Goal: Transaction & Acquisition: Purchase product/service

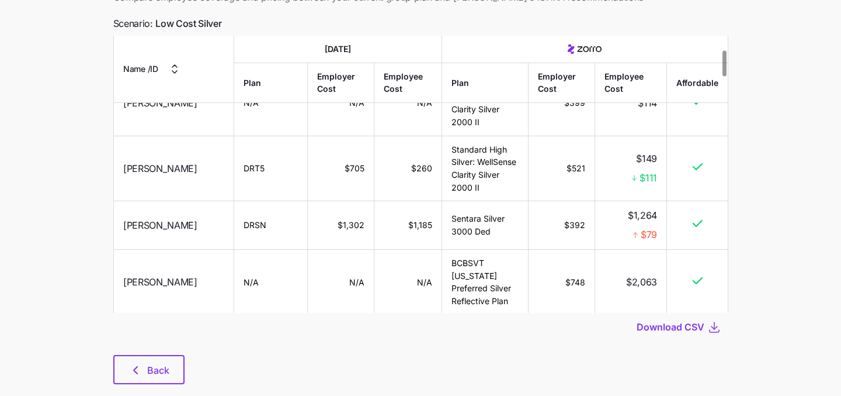
scroll to position [109, 0]
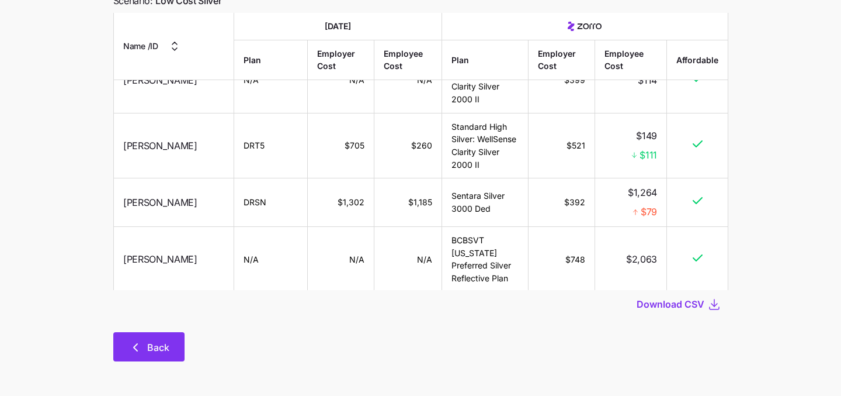
click at [153, 349] on span "Back" at bounding box center [158, 347] width 22 height 14
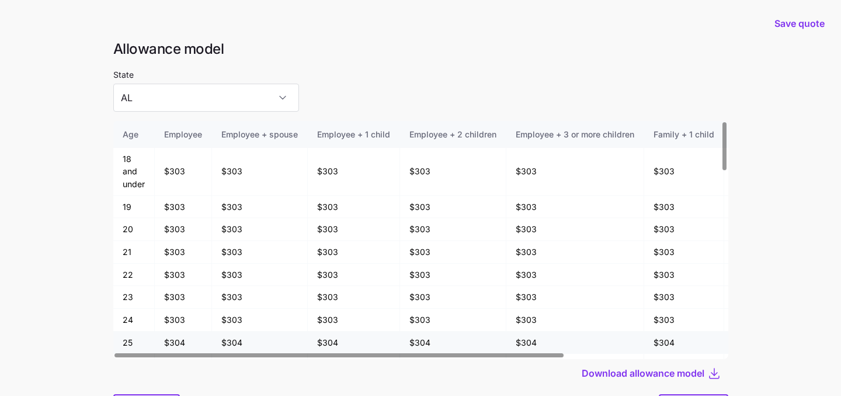
click at [120, 349] on tr "25 $304 $304 $304 $304 $304 $304 $304 $304" at bounding box center [528, 342] width 830 height 23
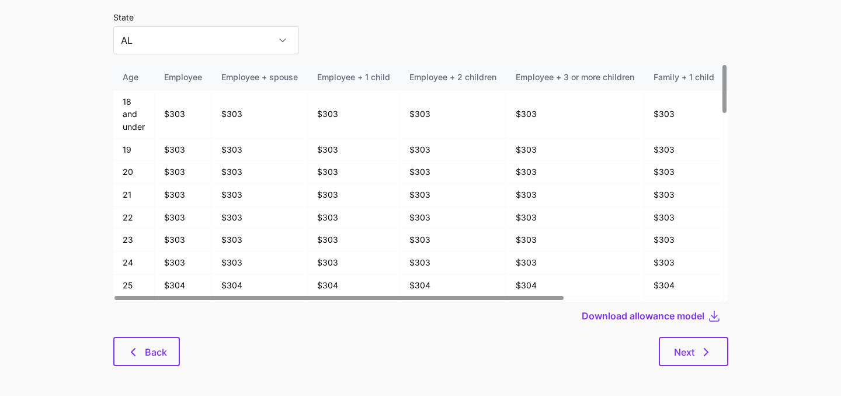
click at [61, 292] on main "Save quote Allowance model State AL Age Employee Employee + spouse Employee + 1…" at bounding box center [420, 172] width 841 height 458
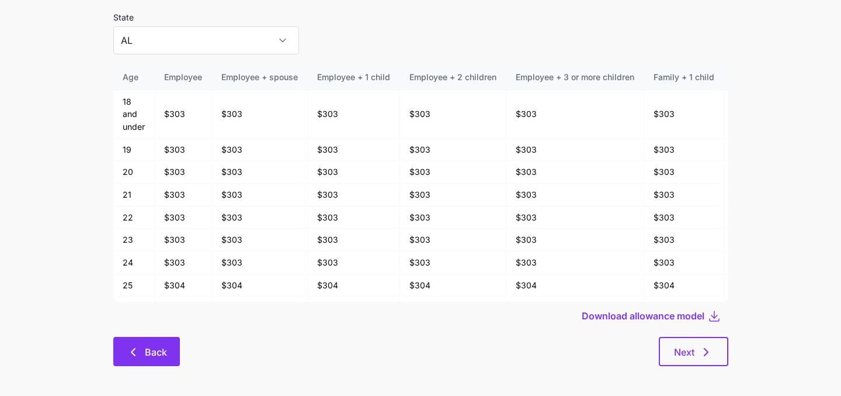
click at [129, 349] on icon "button" at bounding box center [133, 352] width 14 height 14
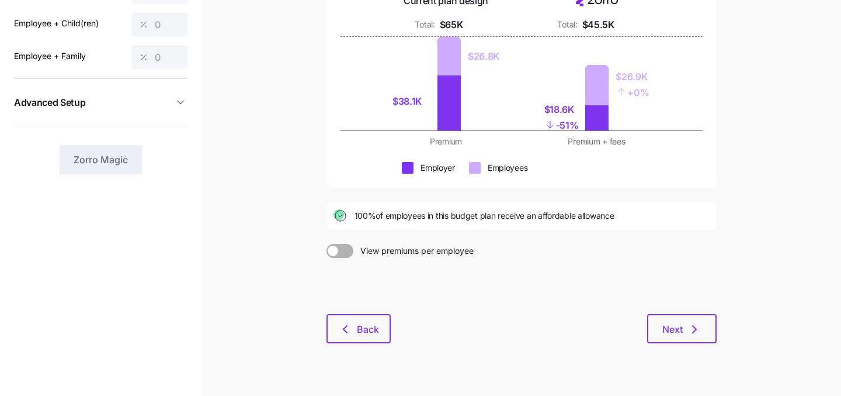
scroll to position [179, 0]
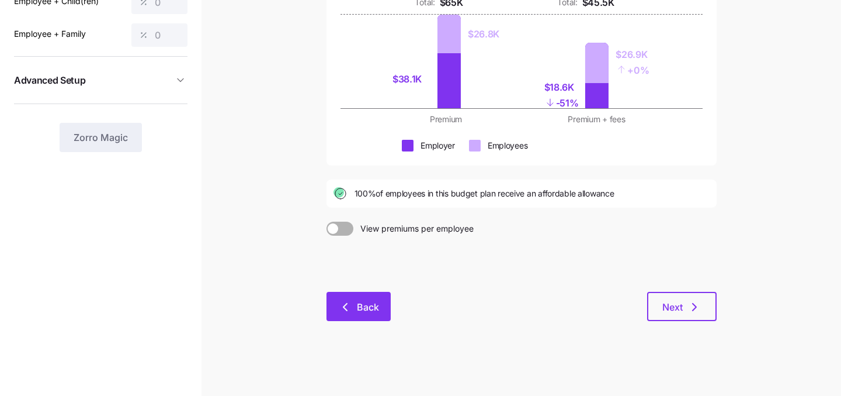
click at [332, 305] on button "Back" at bounding box center [359, 306] width 64 height 29
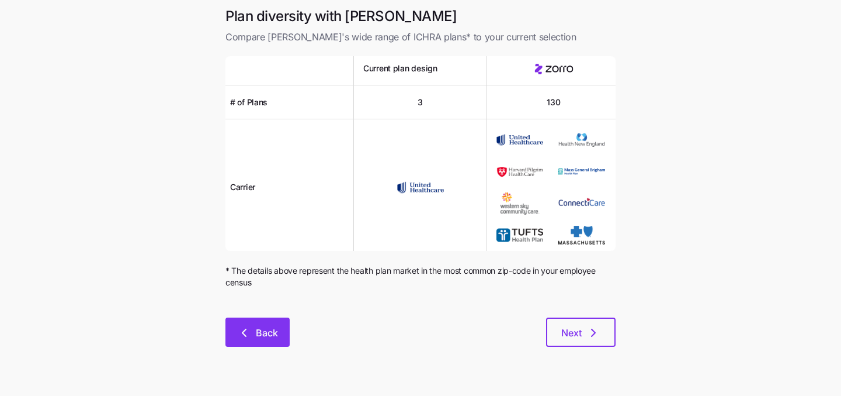
click at [252, 332] on span "Back" at bounding box center [258, 332] width 34 height 14
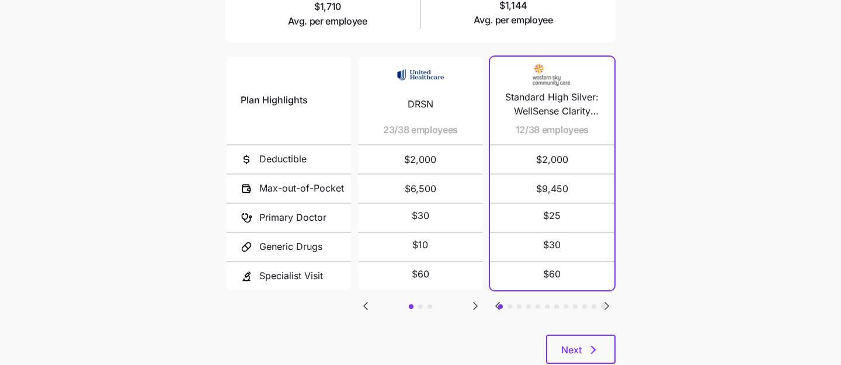
scroll to position [244, 0]
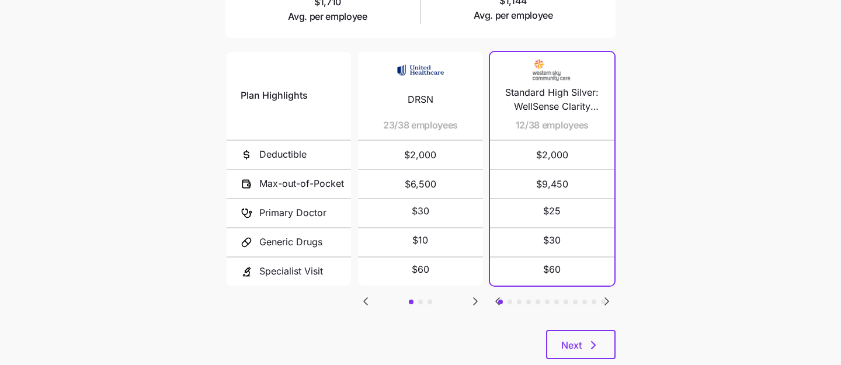
click at [474, 298] on icon "Go to next slide" at bounding box center [476, 301] width 4 height 7
click at [365, 299] on icon "Go to previous slide" at bounding box center [366, 301] width 4 height 7
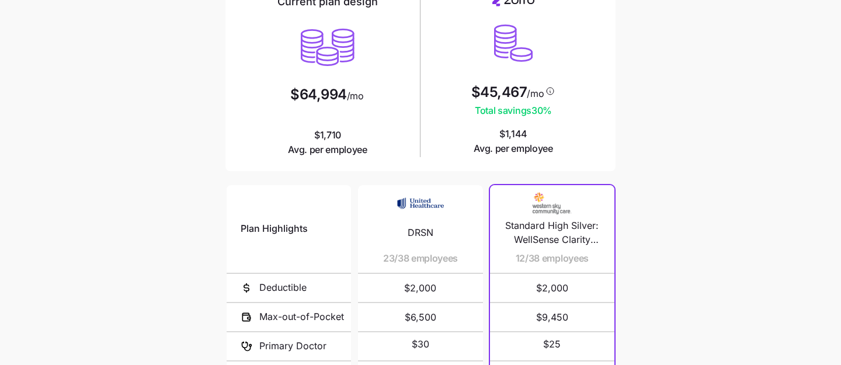
scroll to position [0, 0]
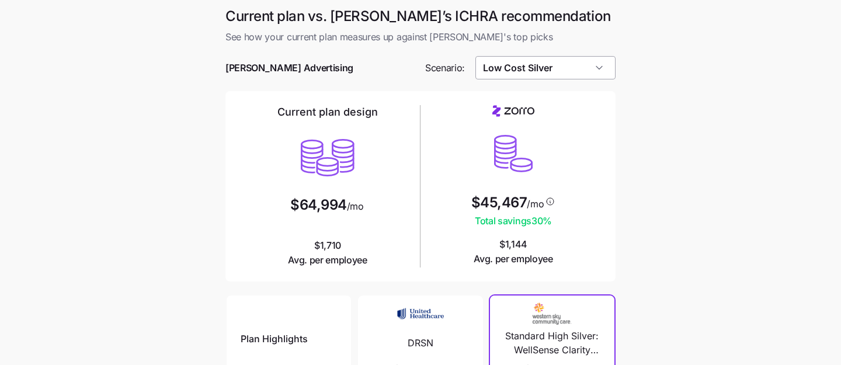
click at [597, 77] on input "Low Cost Silver" at bounding box center [546, 67] width 141 height 23
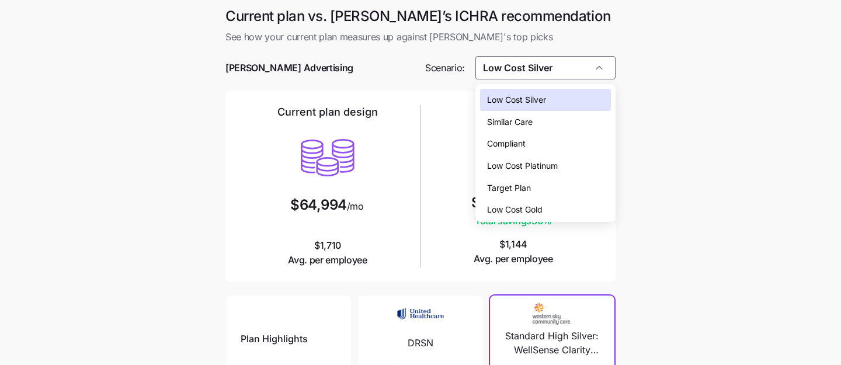
click at [583, 99] on div "Low Cost Silver" at bounding box center [545, 100] width 131 height 22
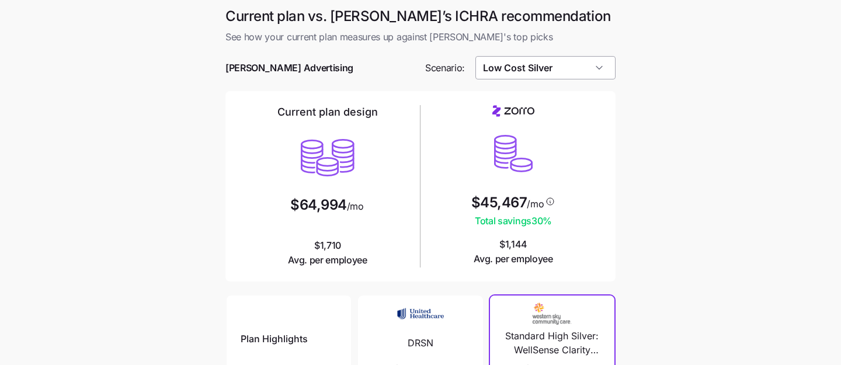
click at [582, 68] on input "Low Cost Silver" at bounding box center [546, 67] width 141 height 23
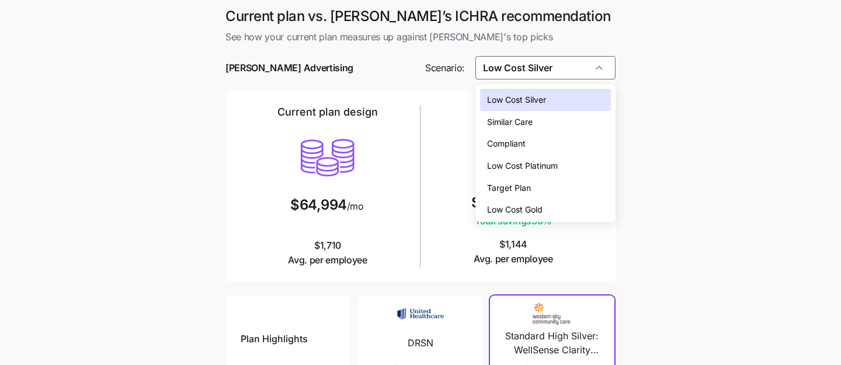
click at [570, 208] on div "Low Cost Gold" at bounding box center [545, 210] width 131 height 22
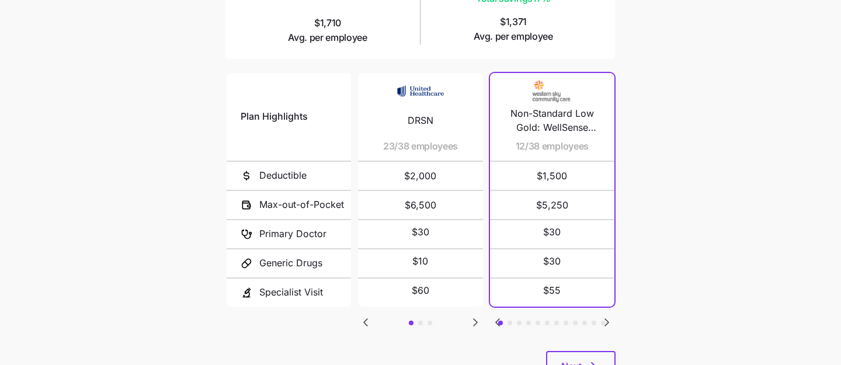
scroll to position [234, 0]
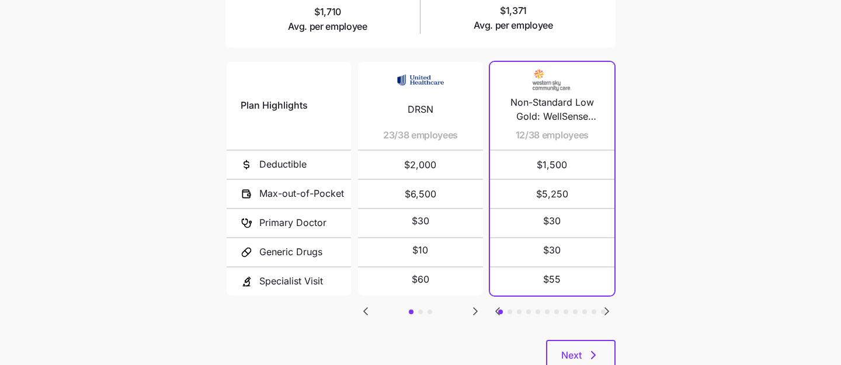
click at [608, 308] on icon "Go to next slide" at bounding box center [607, 311] width 4 height 7
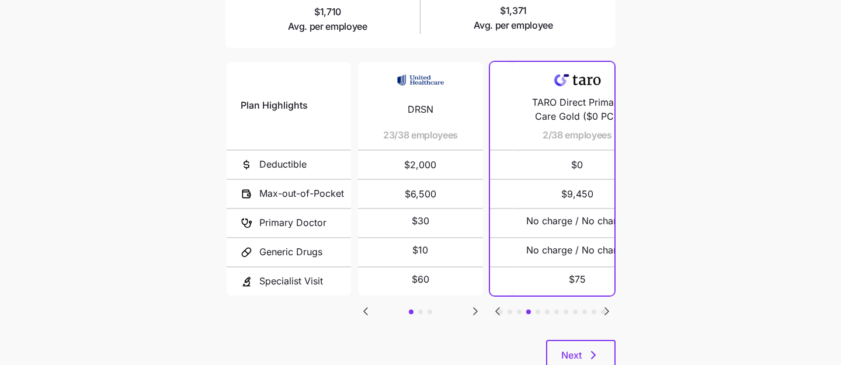
drag, startPoint x: 514, startPoint y: 138, endPoint x: 536, endPoint y: 138, distance: 22.8
click at [537, 138] on div "TARO Direct Primary Care Gold ($0 PCP Mental Health Labs Generics $0 Deduct) - …" at bounding box center [577, 106] width 102 height 88
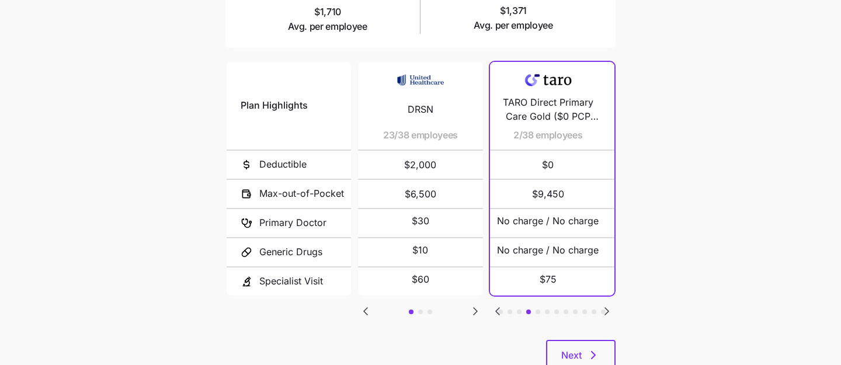
drag, startPoint x: 541, startPoint y: 136, endPoint x: 515, endPoint y: 136, distance: 26.3
click at [515, 136] on span "2/38 employees" at bounding box center [549, 135] width 70 height 15
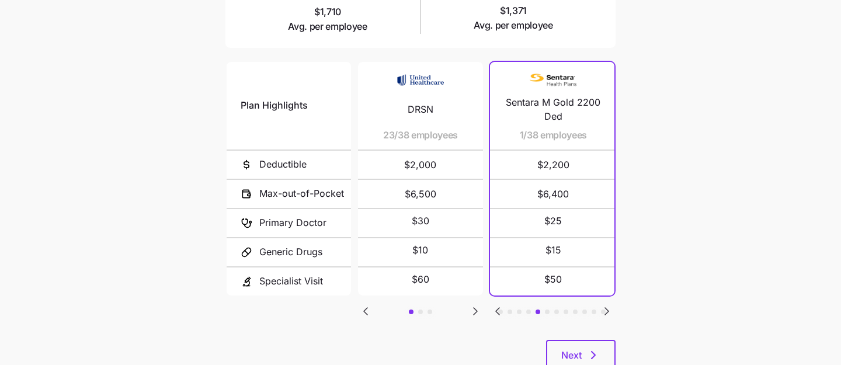
click at [609, 307] on icon "Go to next slide" at bounding box center [607, 311] width 14 height 14
click at [497, 308] on icon "Go to previous slide" at bounding box center [498, 311] width 4 height 7
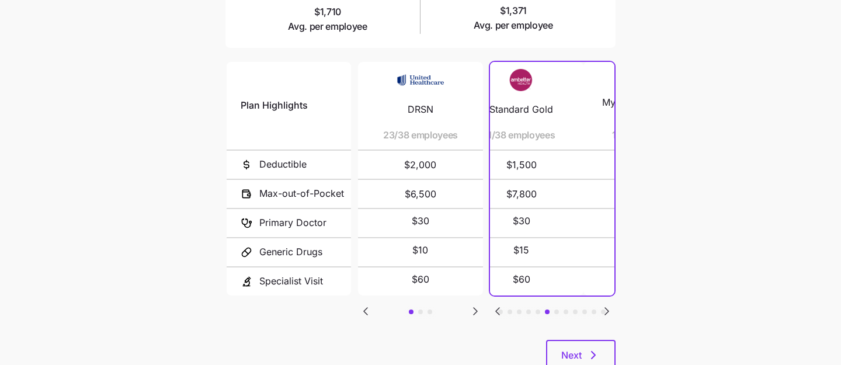
click at [497, 308] on icon "Go to previous slide" at bounding box center [498, 311] width 4 height 7
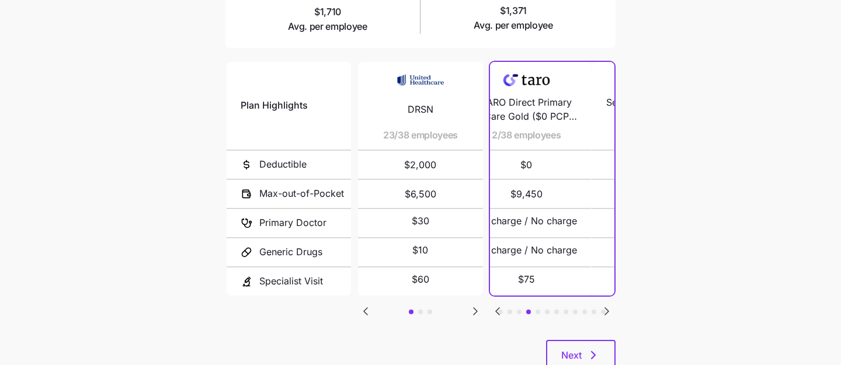
click at [497, 308] on icon "Go to previous slide" at bounding box center [498, 311] width 4 height 7
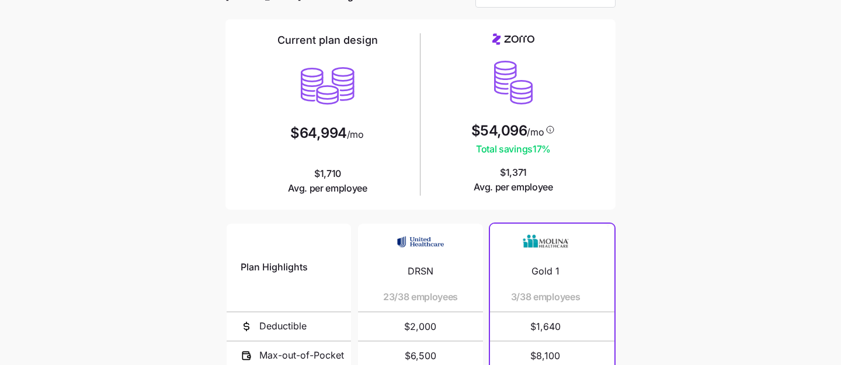
scroll to position [0, 0]
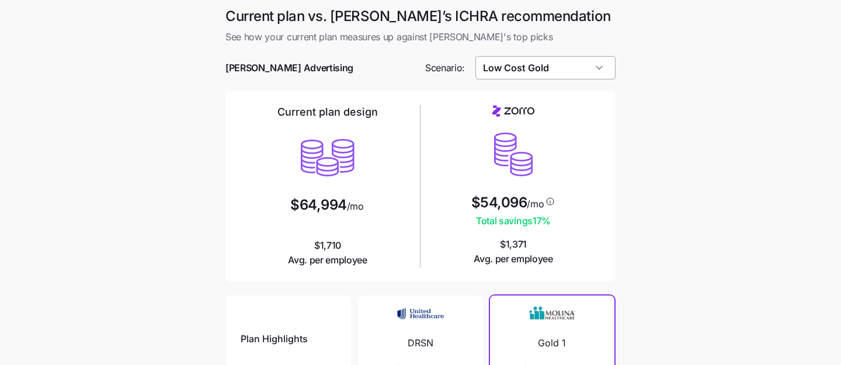
click at [570, 70] on input "Low Cost Gold" at bounding box center [546, 67] width 141 height 23
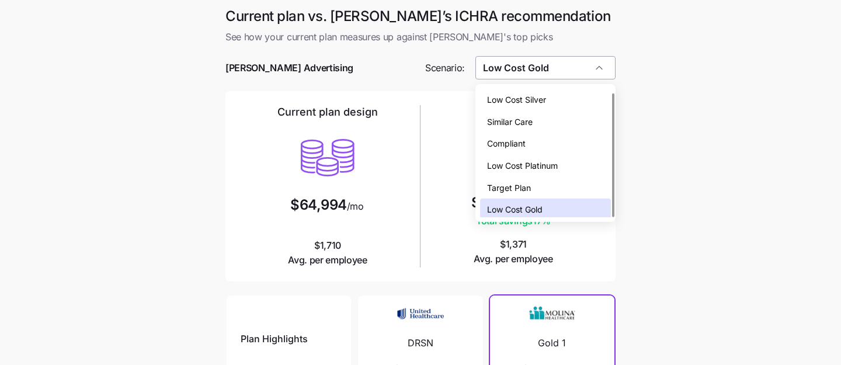
scroll to position [4, 0]
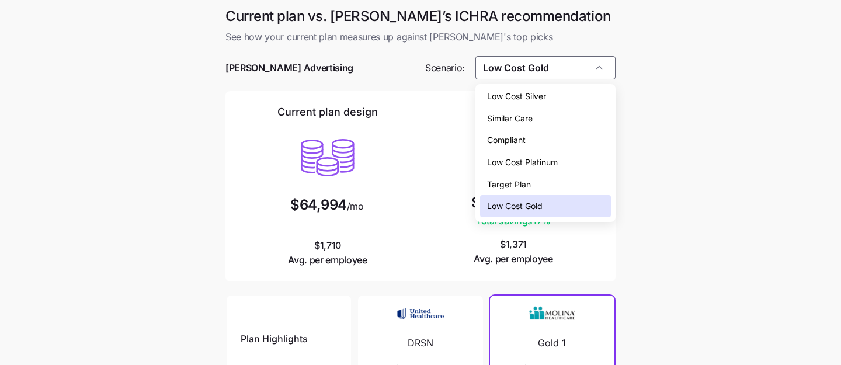
click at [563, 141] on div "Compliant" at bounding box center [545, 140] width 131 height 22
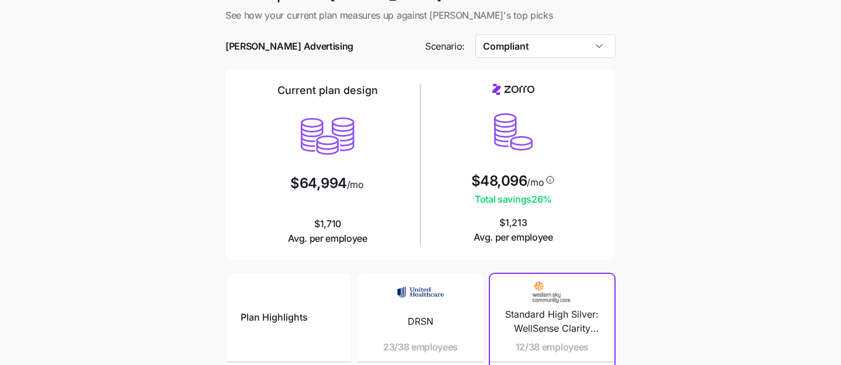
scroll to position [6, 0]
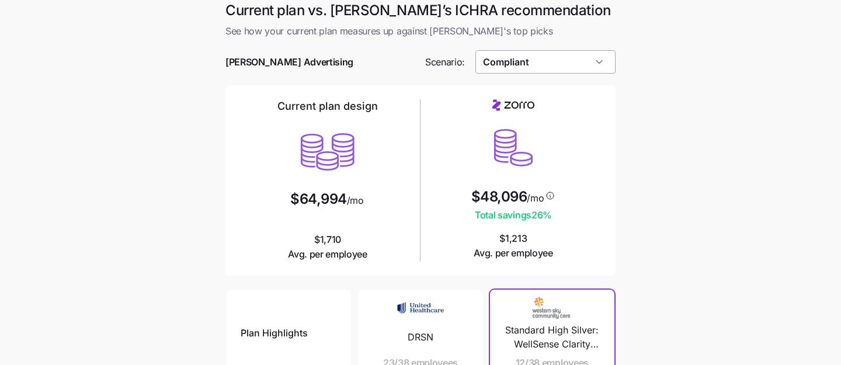
click at [595, 65] on input "Compliant" at bounding box center [546, 61] width 141 height 23
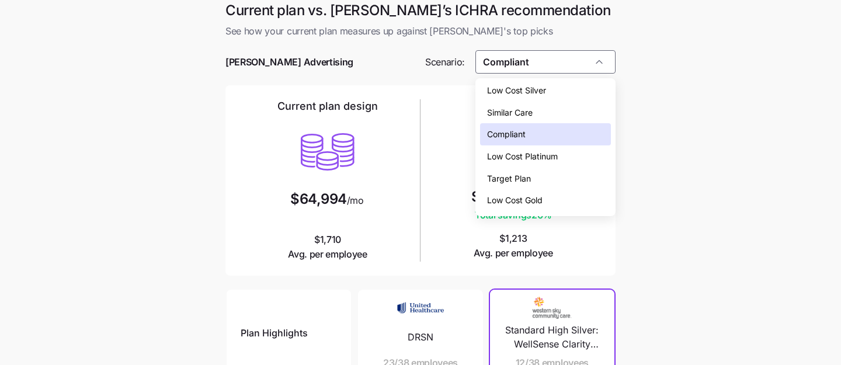
click at [585, 86] on div "Low Cost Silver" at bounding box center [545, 90] width 131 height 22
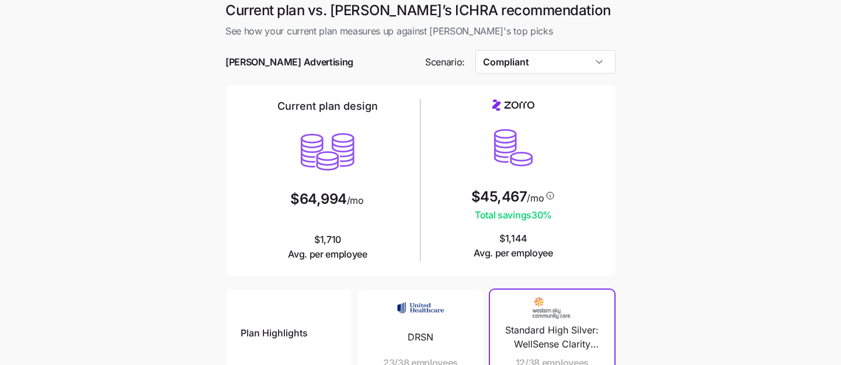
type input "Low Cost Silver"
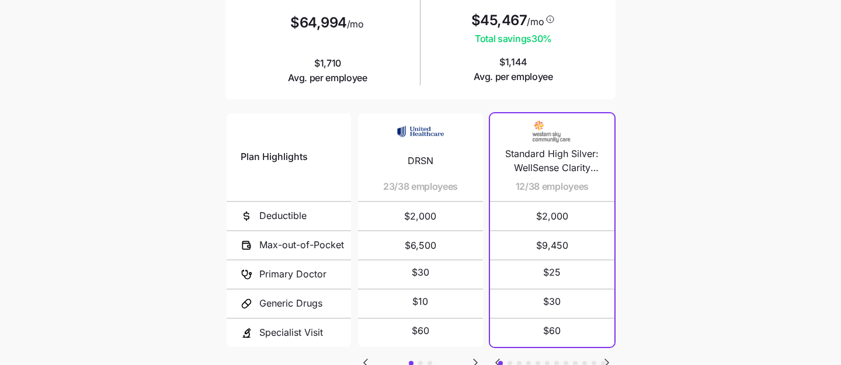
scroll to position [268, 0]
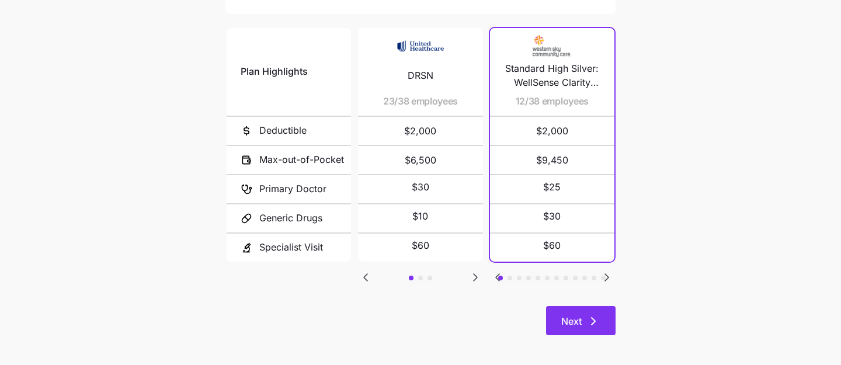
click at [577, 325] on span "Next" at bounding box center [572, 321] width 20 height 14
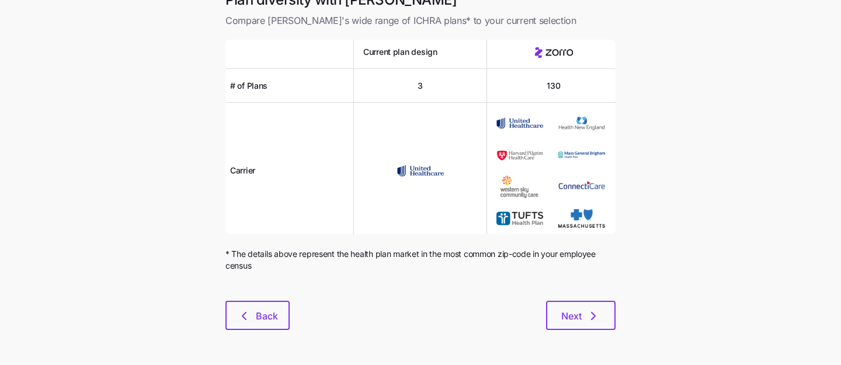
scroll to position [14, 0]
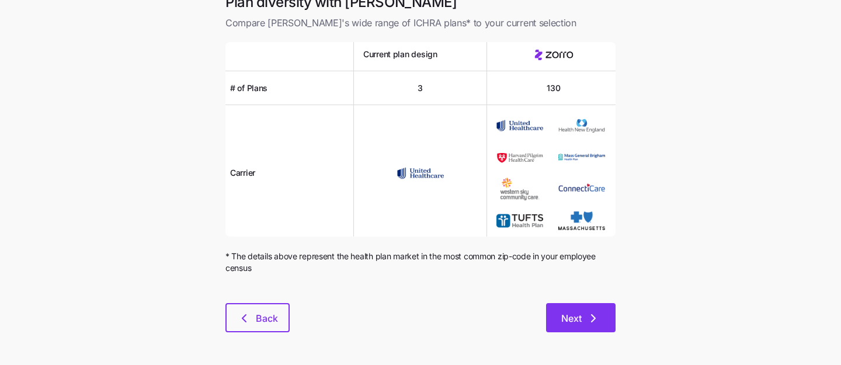
click at [578, 309] on button "Next" at bounding box center [581, 317] width 70 height 29
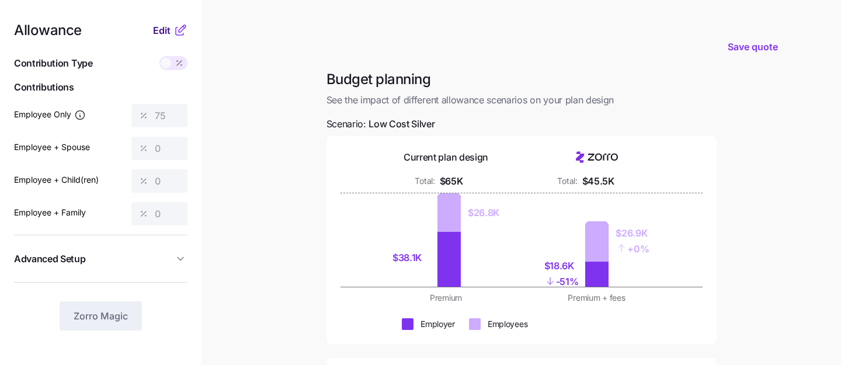
click at [162, 34] on span "Edit" at bounding box center [162, 30] width 18 height 14
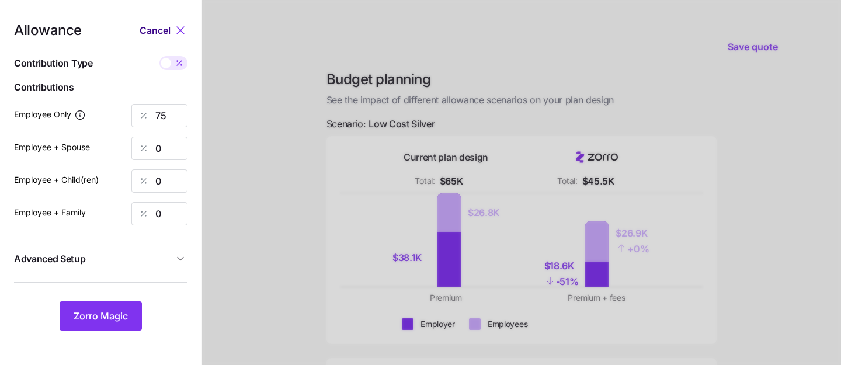
click at [153, 24] on span "Cancel" at bounding box center [155, 30] width 31 height 14
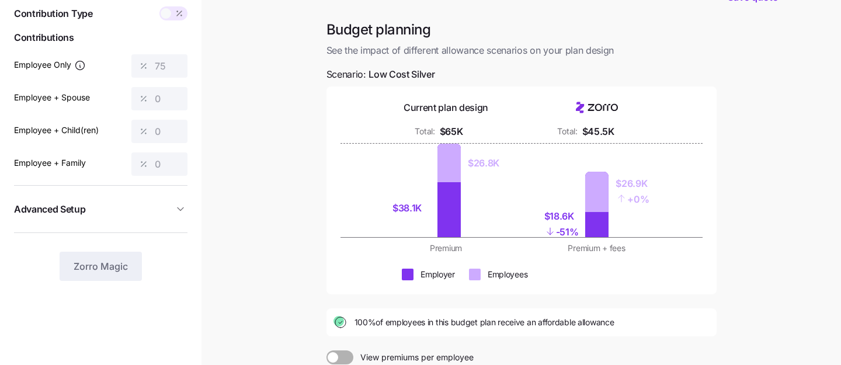
scroll to position [4, 0]
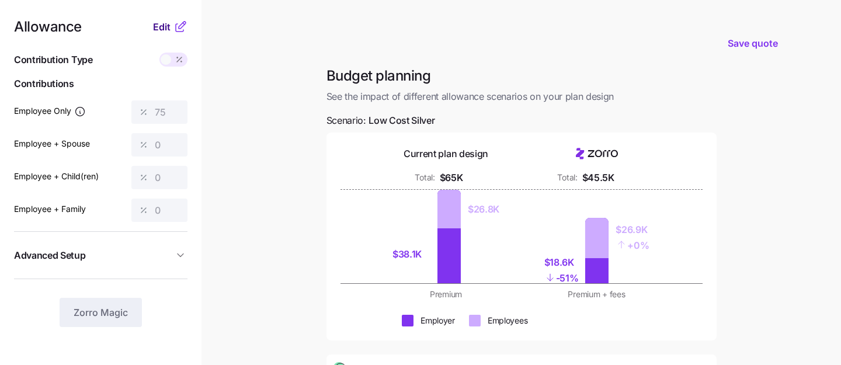
click at [162, 29] on span "Edit" at bounding box center [162, 27] width 18 height 14
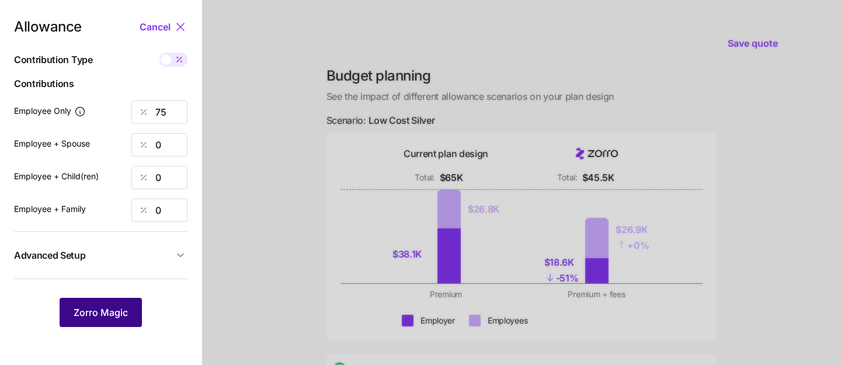
click at [104, 316] on span "Zorro Magic" at bounding box center [101, 313] width 54 height 14
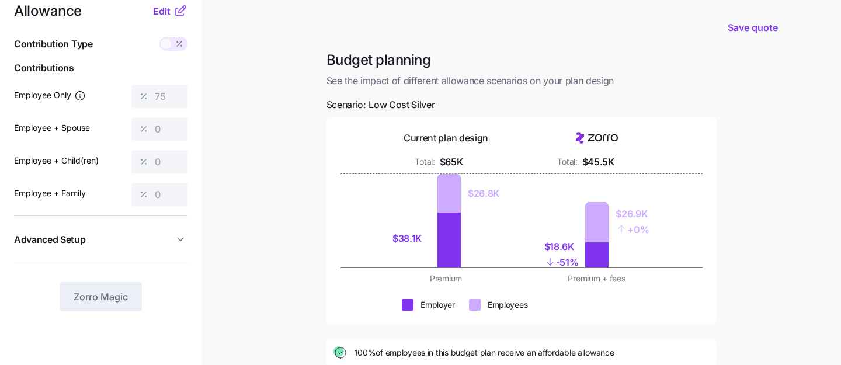
scroll to position [0, 0]
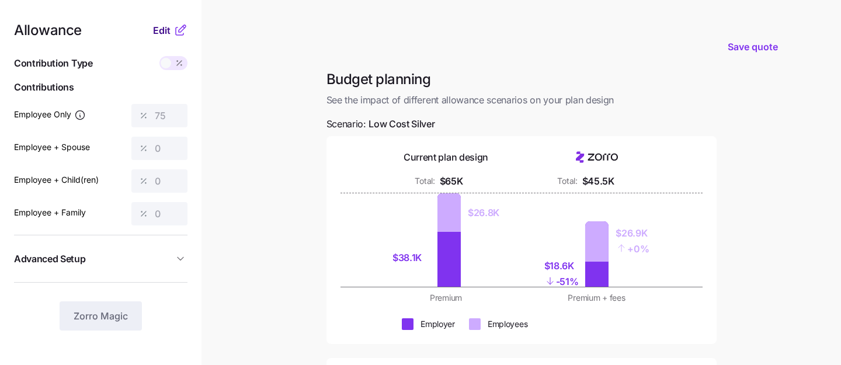
click at [161, 30] on span "Edit" at bounding box center [162, 30] width 18 height 14
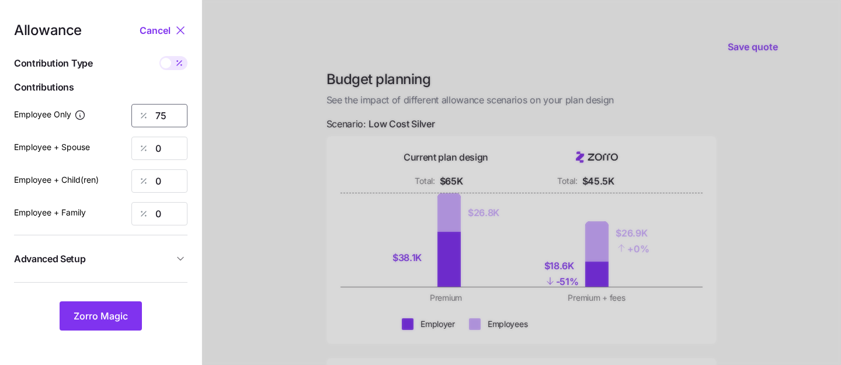
click at [170, 110] on input "75" at bounding box center [159, 115] width 56 height 23
type input "7"
type input "100"
click at [95, 317] on span "Zorro Magic" at bounding box center [101, 316] width 54 height 14
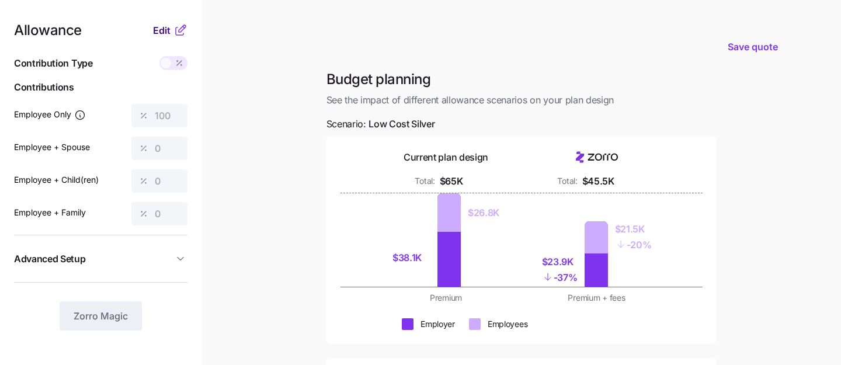
click at [160, 33] on span "Edit" at bounding box center [162, 30] width 18 height 14
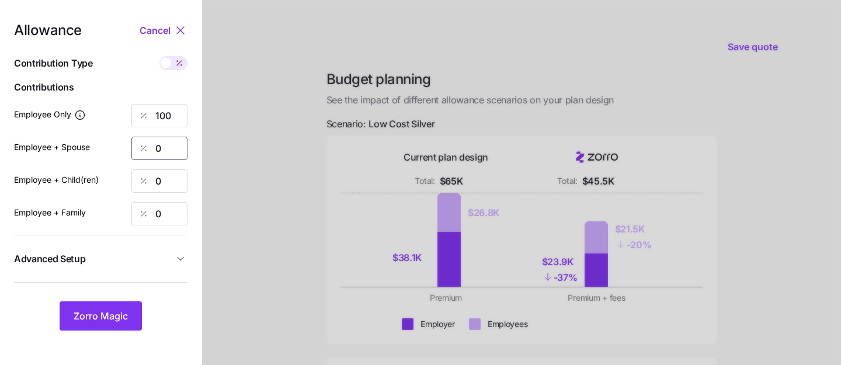
click at [173, 150] on input "0" at bounding box center [159, 148] width 56 height 23
type input "40"
click at [164, 184] on input "0" at bounding box center [159, 180] width 56 height 23
type input "40"
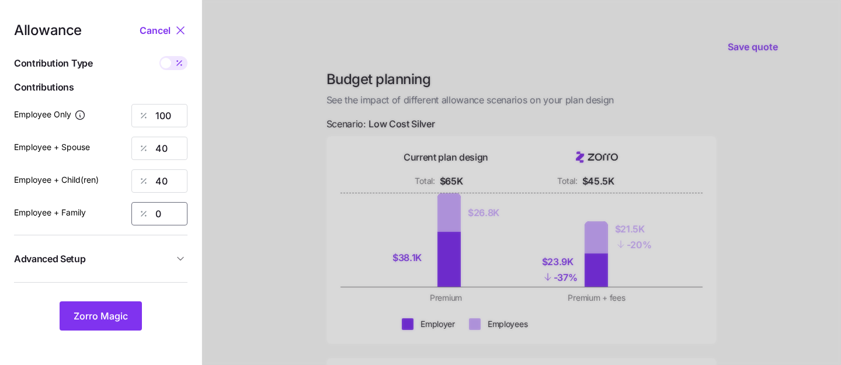
click at [160, 217] on input "0" at bounding box center [159, 213] width 56 height 23
type input "40"
click at [110, 319] on span "Zorro Magic" at bounding box center [101, 316] width 54 height 14
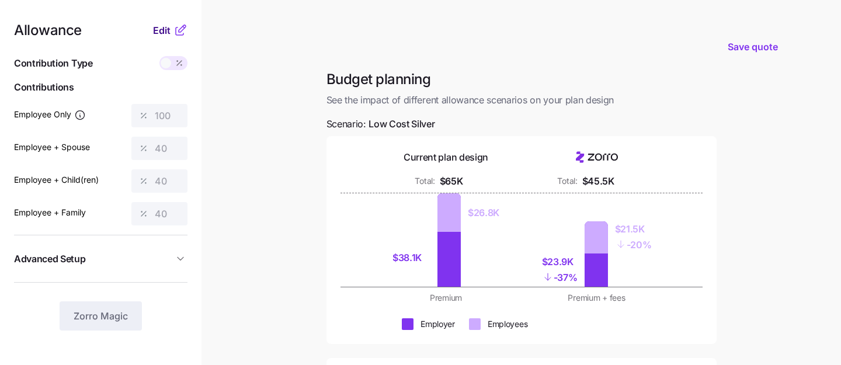
click at [157, 34] on span "Edit" at bounding box center [162, 30] width 18 height 14
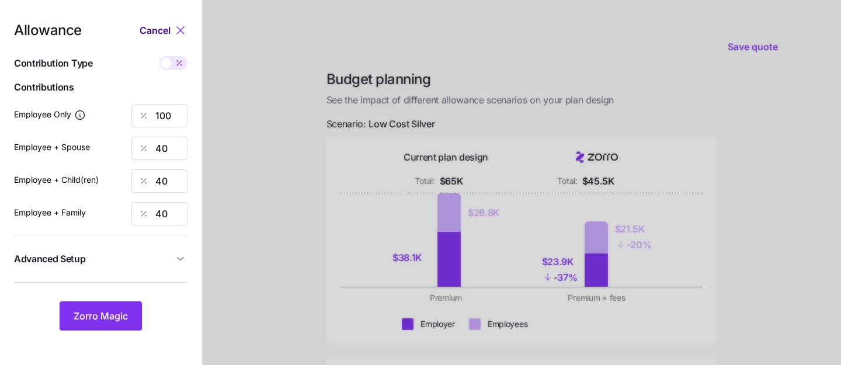
click at [157, 34] on span "Cancel" at bounding box center [155, 30] width 31 height 14
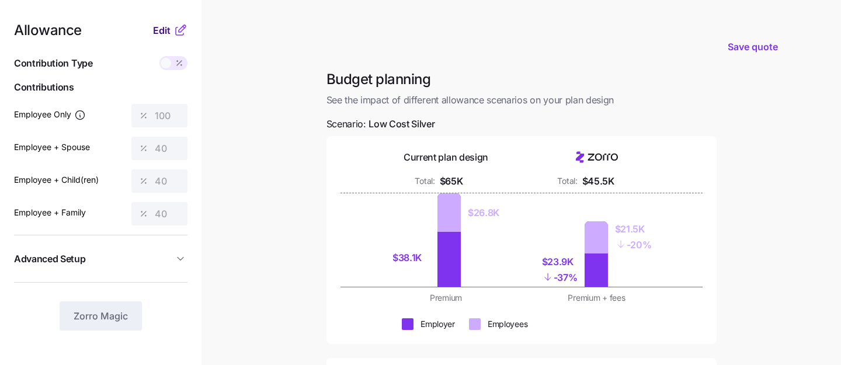
click at [164, 27] on span "Edit" at bounding box center [162, 30] width 18 height 14
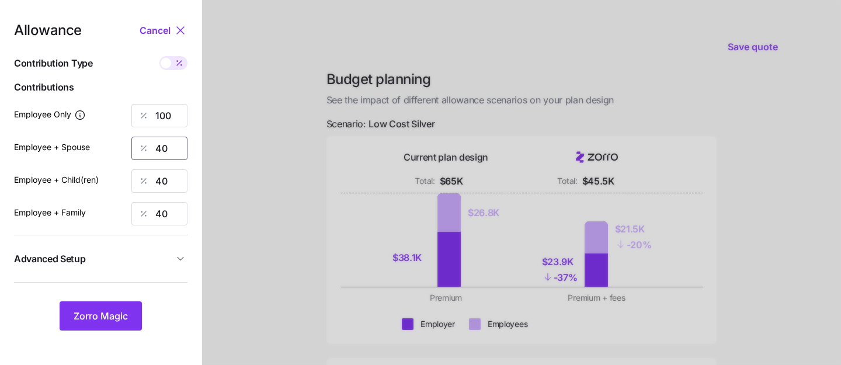
click at [174, 144] on input "40" at bounding box center [159, 148] width 56 height 23
type input "50"
click at [175, 186] on input "40" at bounding box center [159, 180] width 56 height 23
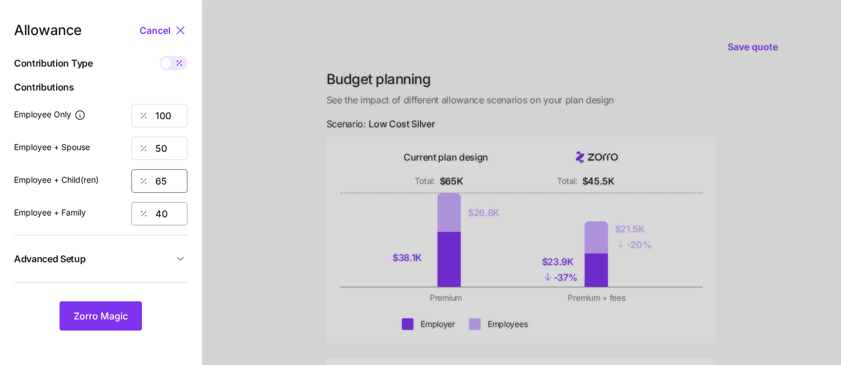
type input "65"
click at [169, 219] on input "40" at bounding box center [159, 213] width 56 height 23
type input "65"
click at [101, 318] on span "Zorro Magic" at bounding box center [101, 316] width 54 height 14
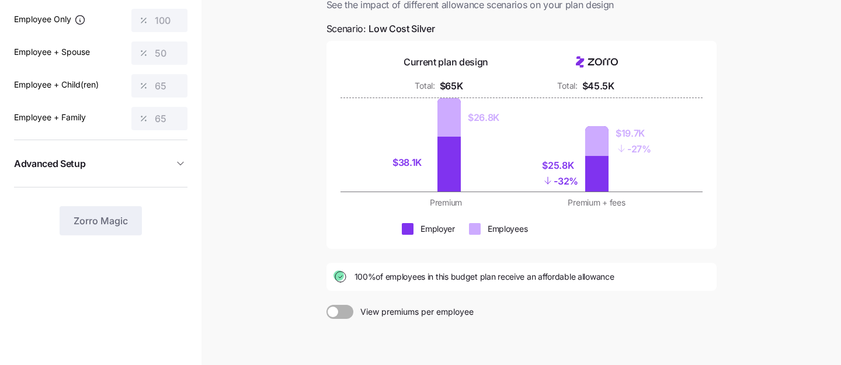
scroll to position [127, 0]
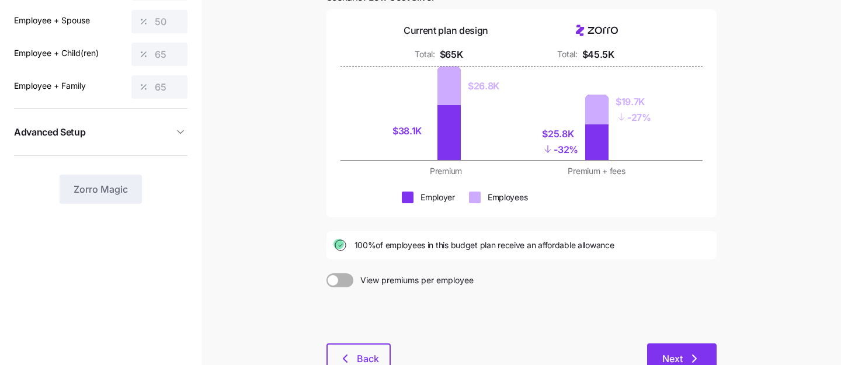
click at [680, 350] on button "Next" at bounding box center [682, 358] width 70 height 29
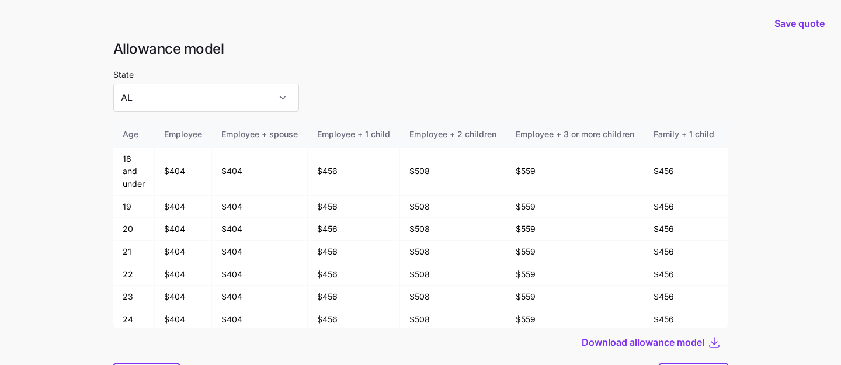
scroll to position [19, 0]
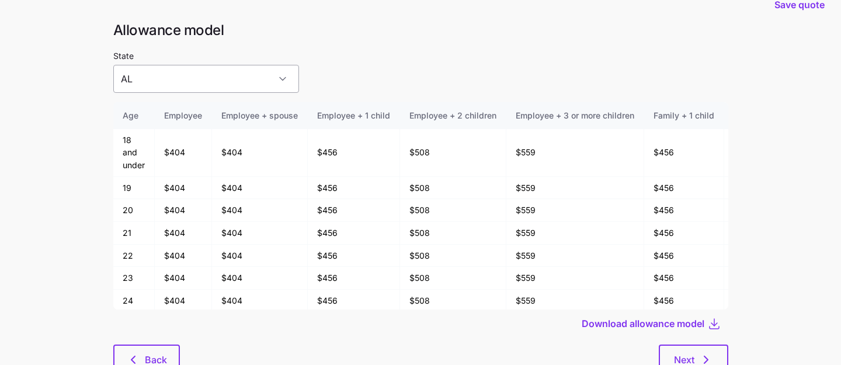
click at [238, 74] on input "AL" at bounding box center [206, 79] width 186 height 28
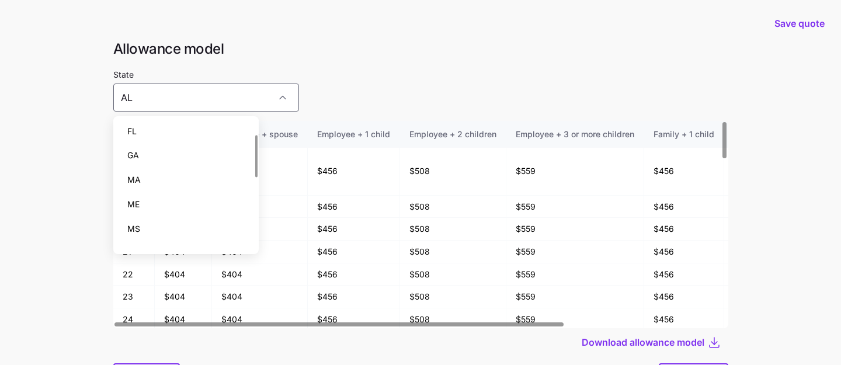
scroll to position [31, 0]
click at [214, 154] on div "FL" at bounding box center [186, 151] width 137 height 25
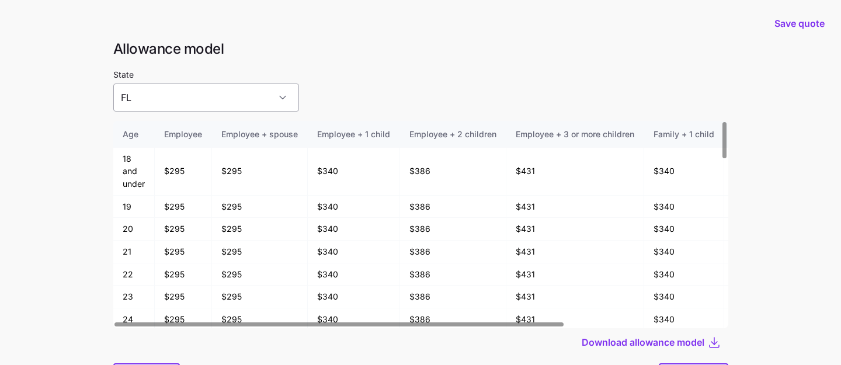
click at [214, 99] on input "FL" at bounding box center [206, 98] width 186 height 28
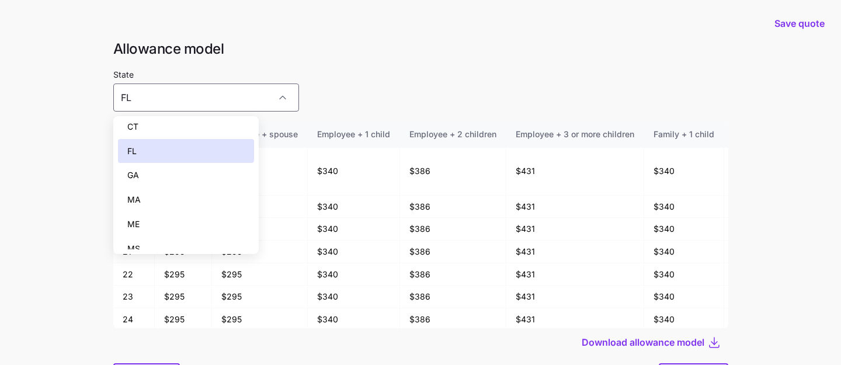
click at [210, 203] on div "MA" at bounding box center [186, 200] width 137 height 25
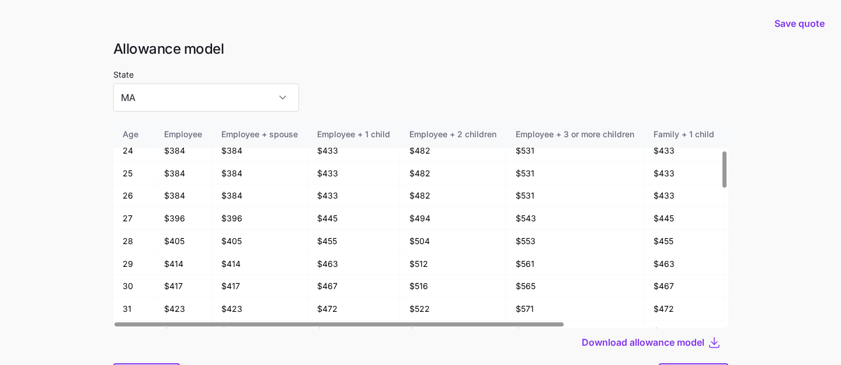
scroll to position [151, 0]
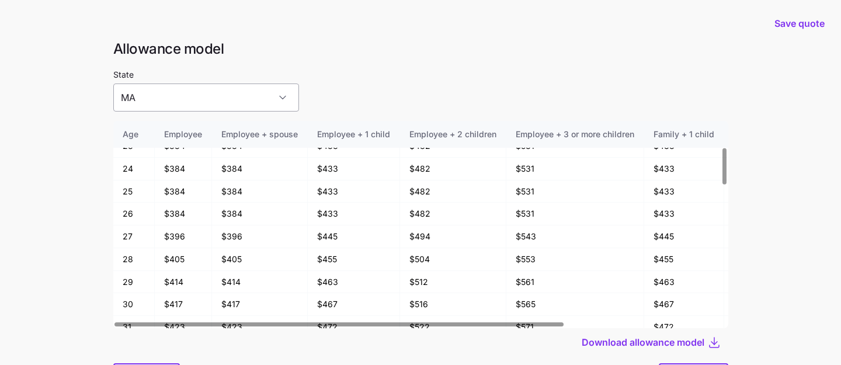
click at [225, 96] on input "MA" at bounding box center [206, 98] width 186 height 28
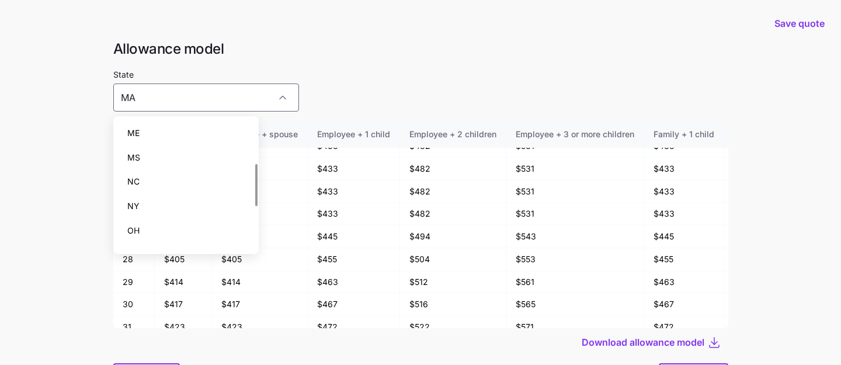
scroll to position [129, 0]
click at [214, 196] on div "NY" at bounding box center [186, 199] width 137 height 25
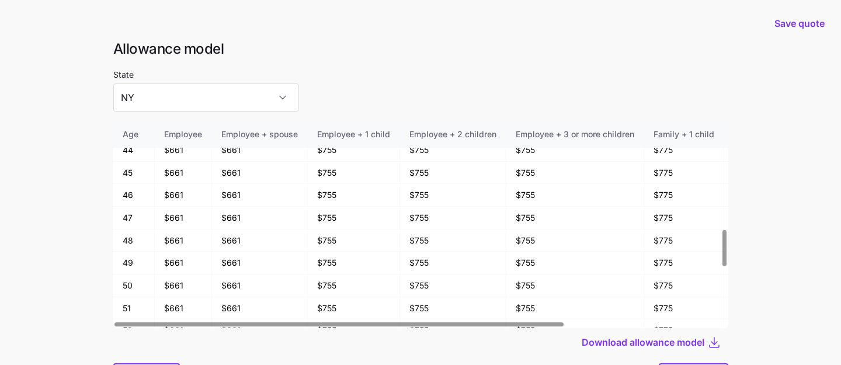
scroll to position [622, 0]
click at [223, 105] on input "NY" at bounding box center [206, 98] width 186 height 28
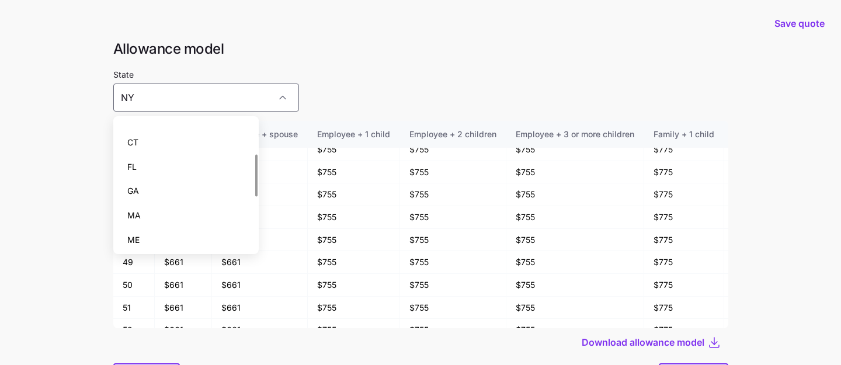
scroll to position [0, 0]
click at [191, 157] on div "CT" at bounding box center [186, 157] width 137 height 25
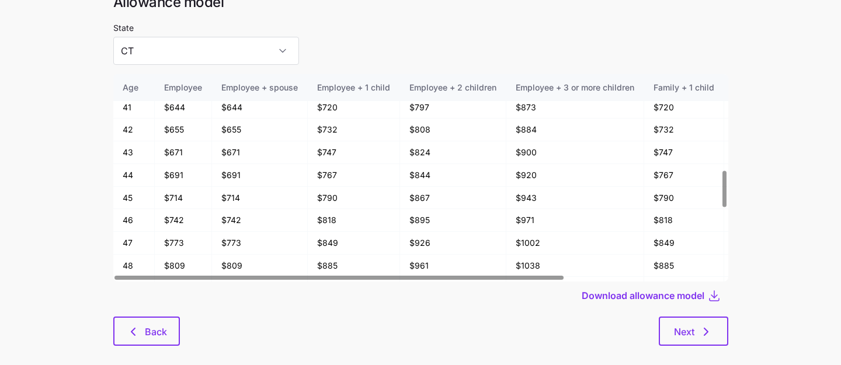
scroll to position [63, 0]
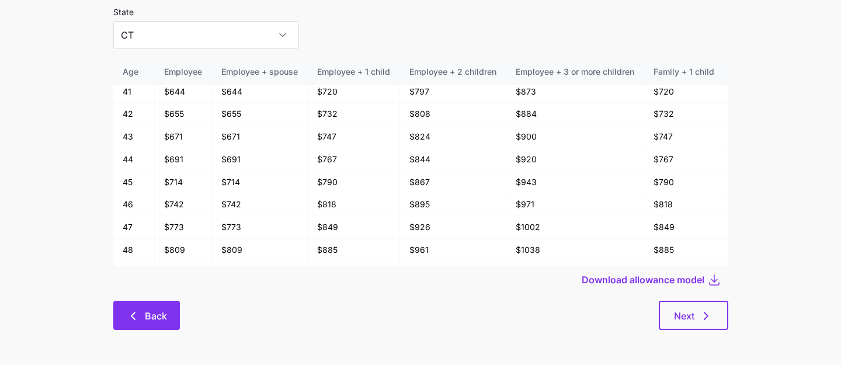
click at [132, 317] on icon "button" at bounding box center [133, 316] width 4 height 7
type input "AL"
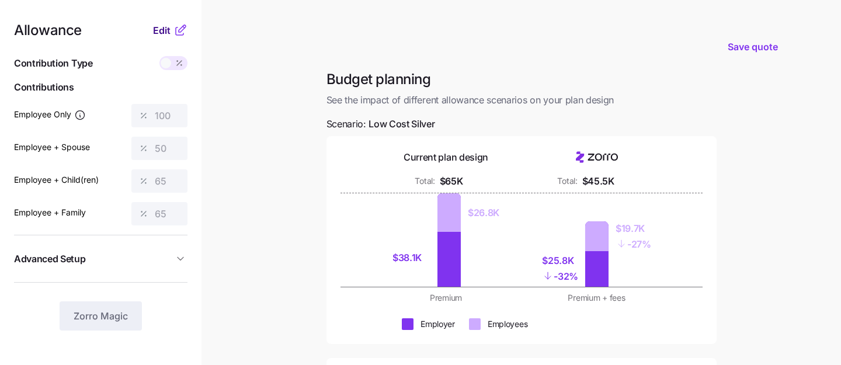
click at [160, 35] on span "Edit" at bounding box center [162, 30] width 18 height 14
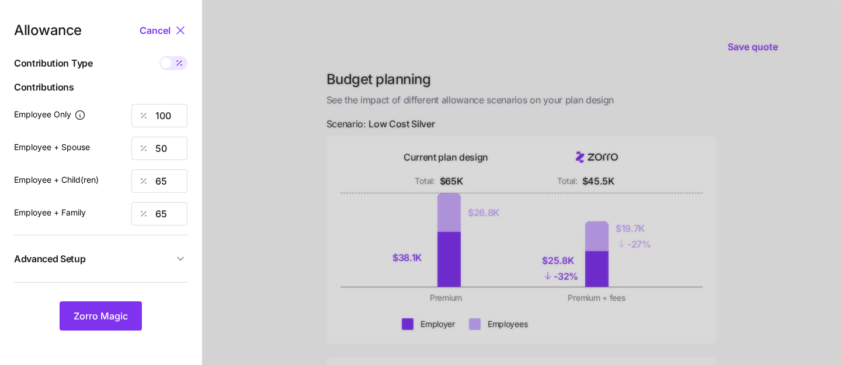
click at [171, 64] on span at bounding box center [179, 63] width 16 height 14
click at [160, 56] on input "checkbox" at bounding box center [160, 56] width 0 height 0
type input "591"
type input "684"
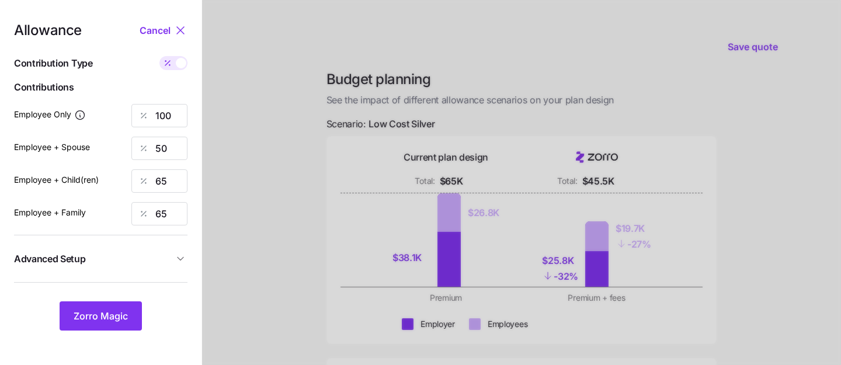
type input "1069"
click at [183, 65] on span at bounding box center [181, 63] width 11 height 11
click at [160, 56] on input "checkbox" at bounding box center [160, 56] width 0 height 0
type input "100"
type input "50"
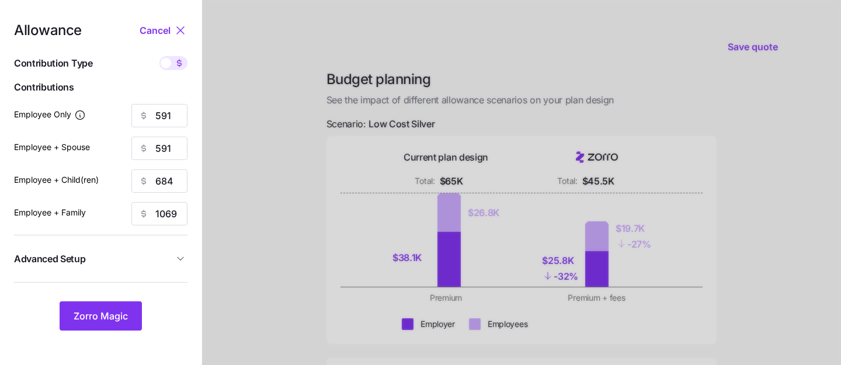
type input "65"
click at [108, 314] on span "Zorro Magic" at bounding box center [101, 316] width 54 height 14
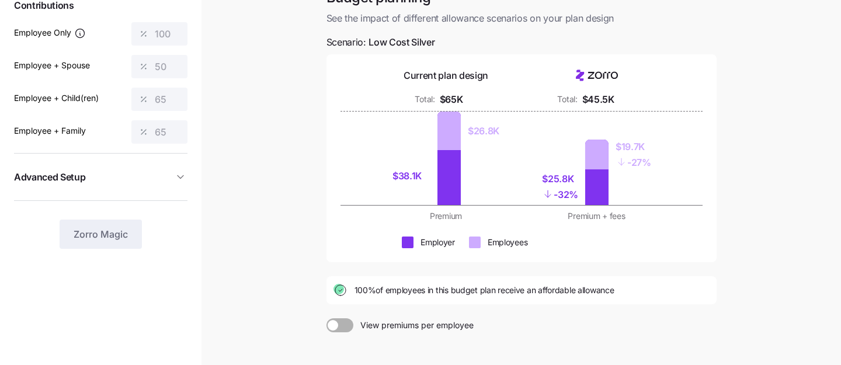
scroll to position [174, 0]
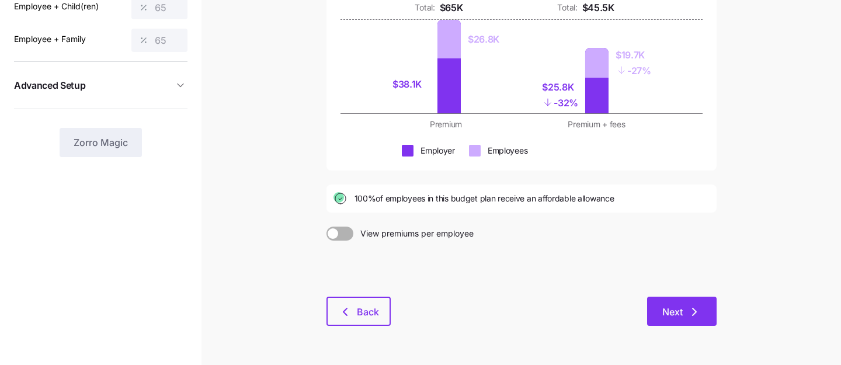
click at [688, 314] on icon "button" at bounding box center [695, 312] width 14 height 14
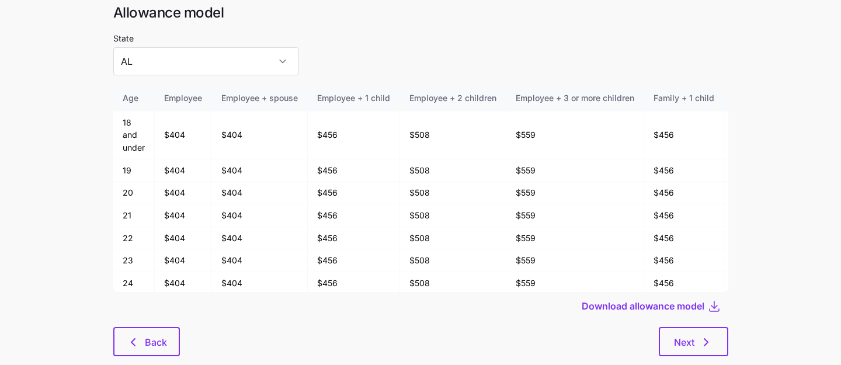
scroll to position [37, 0]
click at [706, 337] on icon "button" at bounding box center [706, 342] width 14 height 14
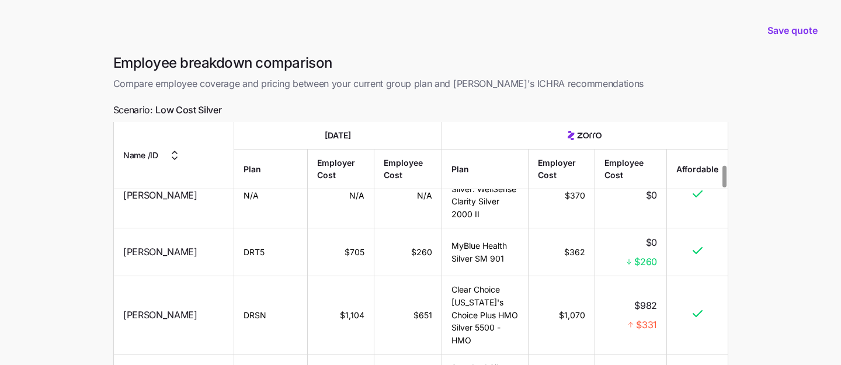
scroll to position [503, 0]
click at [774, 266] on main "Save quote Employee breakdown comparison Compare employee coverage and pricing …" at bounding box center [420, 242] width 841 height 484
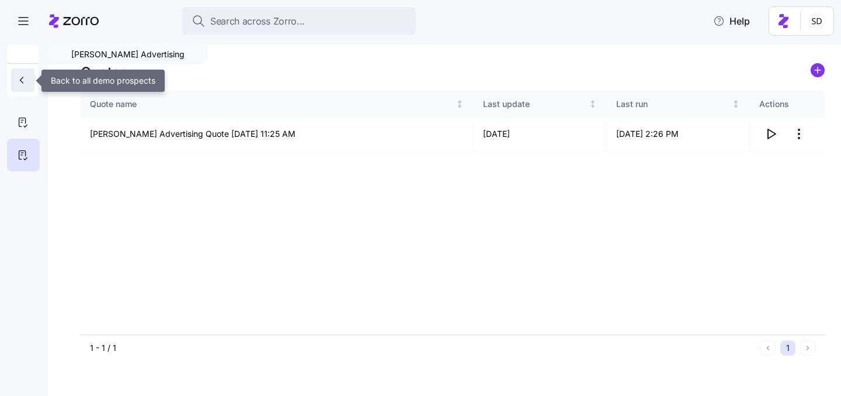
click at [22, 79] on icon "button" at bounding box center [22, 80] width 12 height 12
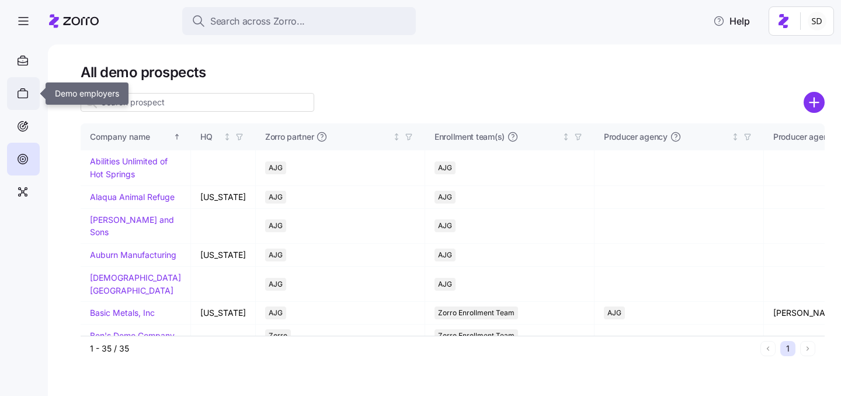
click at [24, 98] on icon at bounding box center [22, 93] width 13 height 14
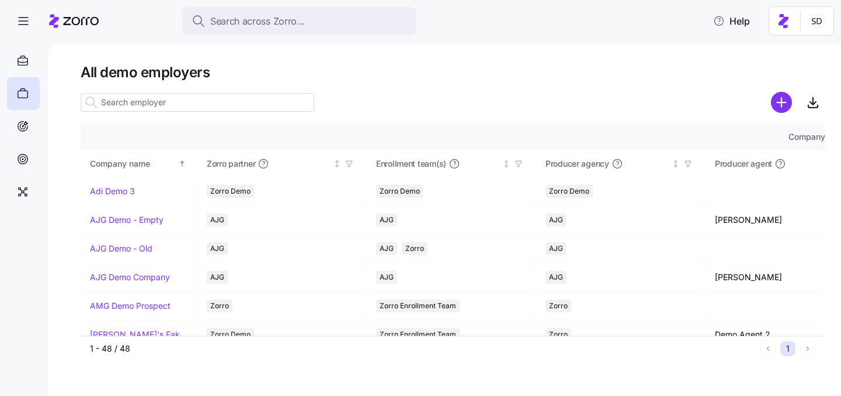
click at [141, 113] on div at bounding box center [198, 102] width 234 height 23
click at [133, 100] on input at bounding box center [198, 102] width 234 height 19
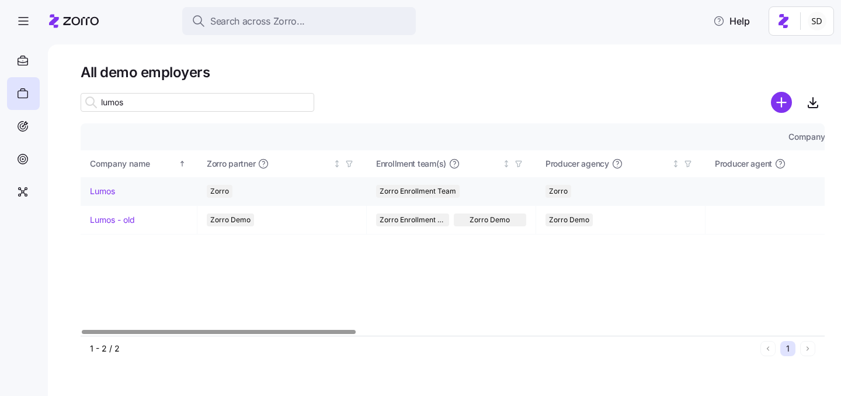
type input "lumos"
click at [98, 190] on link "Lumos" at bounding box center [102, 191] width 25 height 12
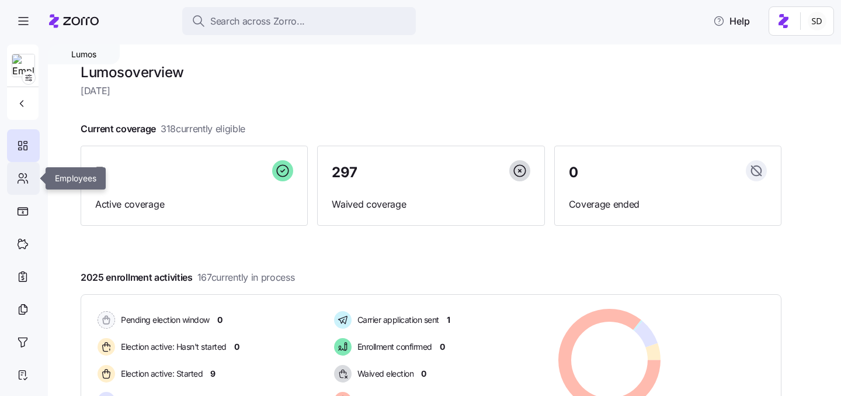
click at [23, 176] on icon at bounding box center [21, 176] width 4 height 4
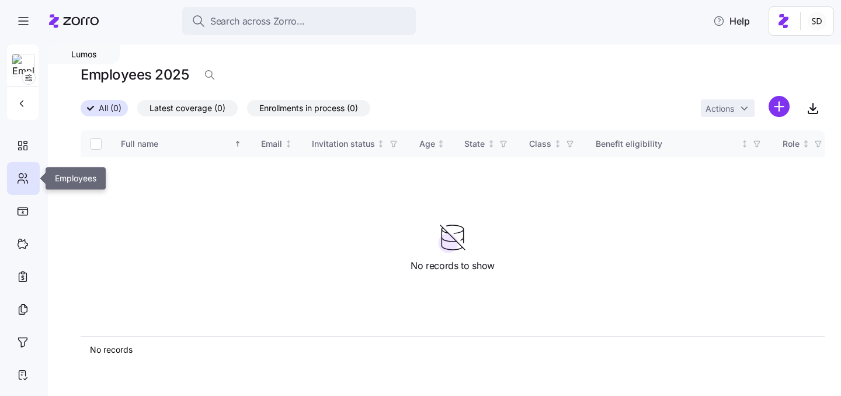
click at [22, 177] on icon at bounding box center [21, 176] width 4 height 4
click at [23, 110] on button "button" at bounding box center [22, 103] width 23 height 23
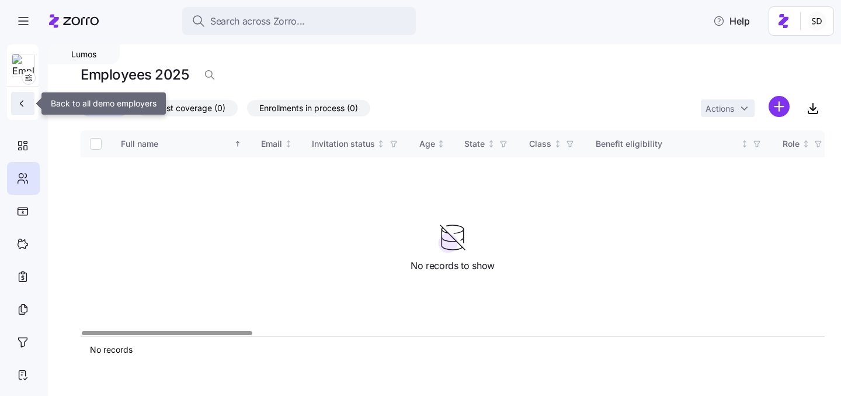
click at [14, 101] on button "button" at bounding box center [22, 103] width 23 height 23
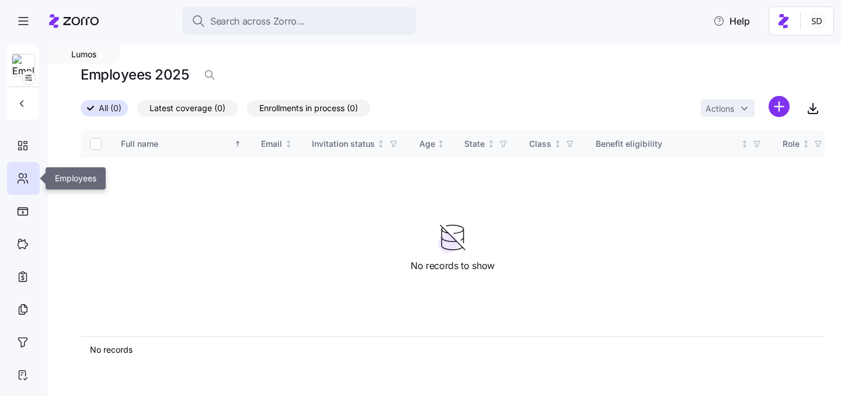
click at [27, 181] on icon at bounding box center [27, 181] width 2 height 3
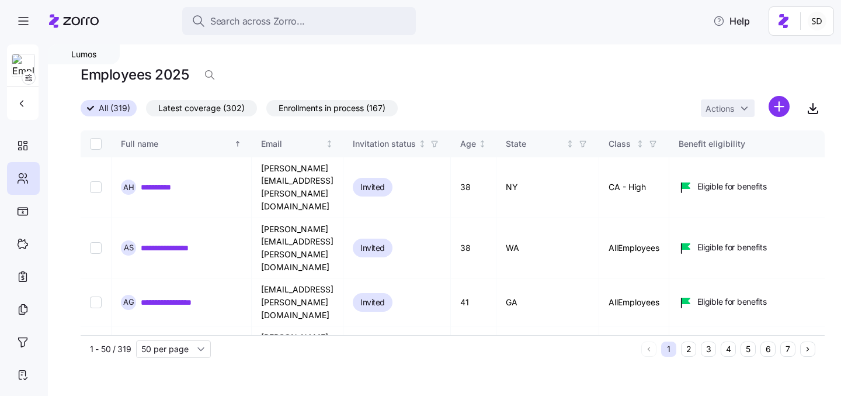
click at [768, 351] on button "6" at bounding box center [768, 348] width 15 height 15
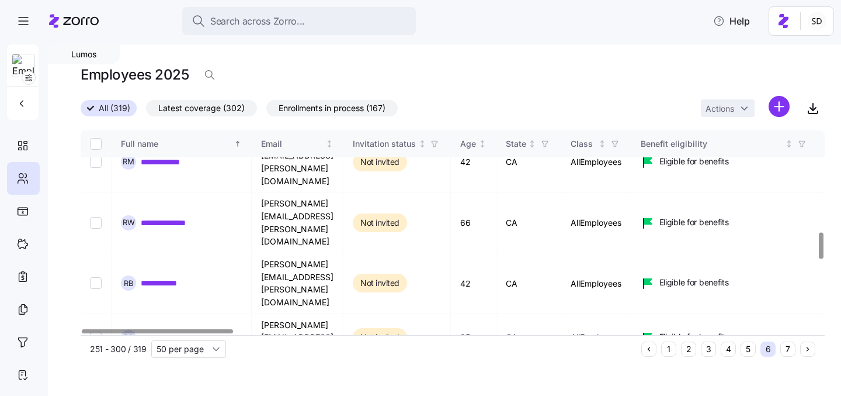
scroll to position [789, 0]
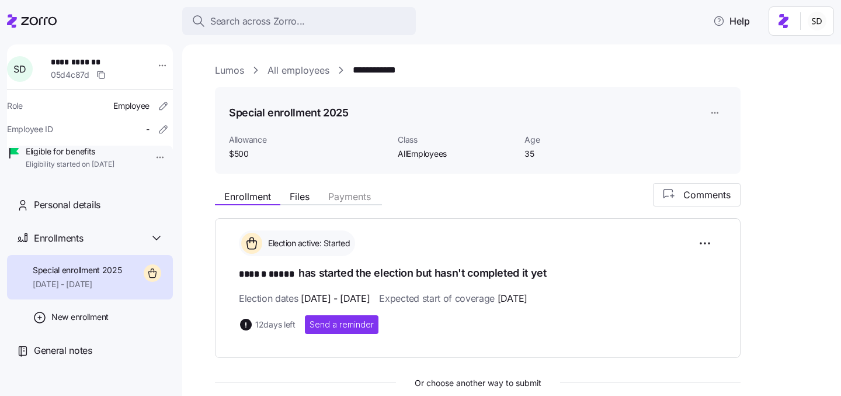
scroll to position [178, 0]
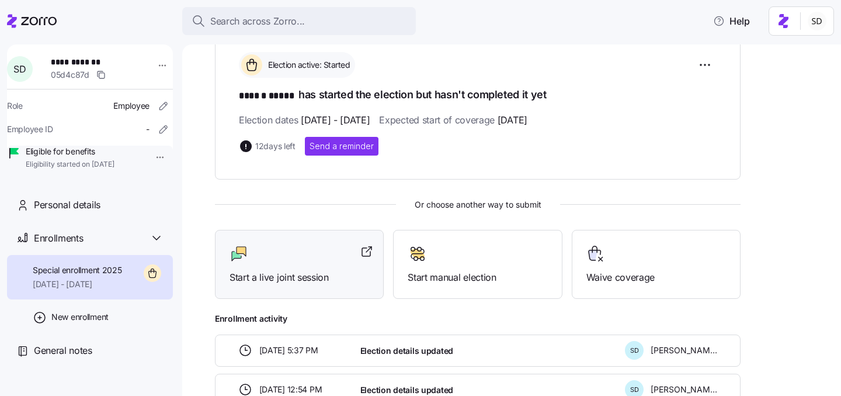
click at [328, 271] on span "Start a live joint session" at bounding box center [300, 277] width 140 height 15
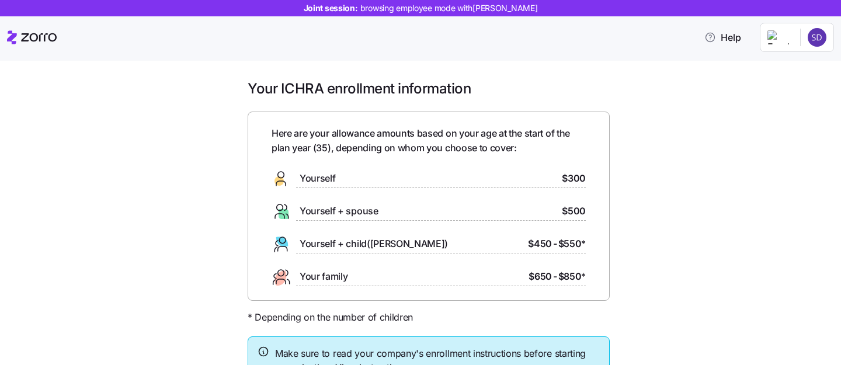
scroll to position [13, 0]
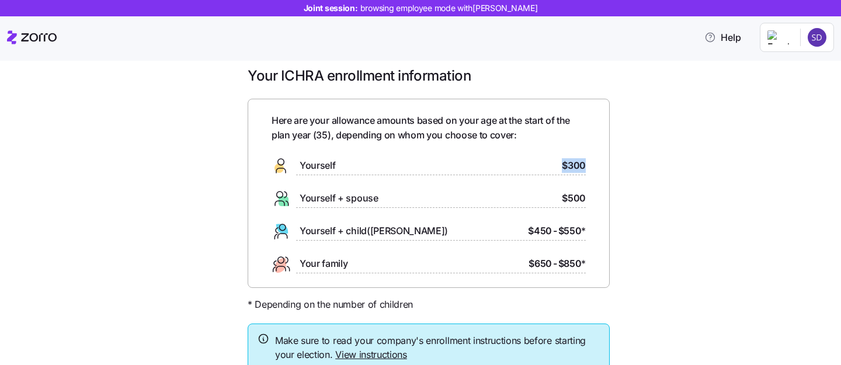
drag, startPoint x: 594, startPoint y: 166, endPoint x: 548, endPoint y: 166, distance: 46.2
click at [548, 166] on div "Here are your allowance amounts based on your age at the start of the plan year…" at bounding box center [429, 193] width 362 height 189
click at [548, 166] on div "Yourself $300" at bounding box center [429, 166] width 314 height 19
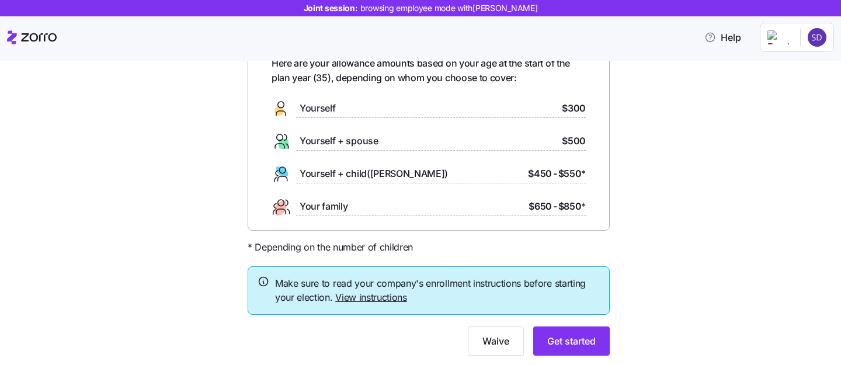
scroll to position [73, 0]
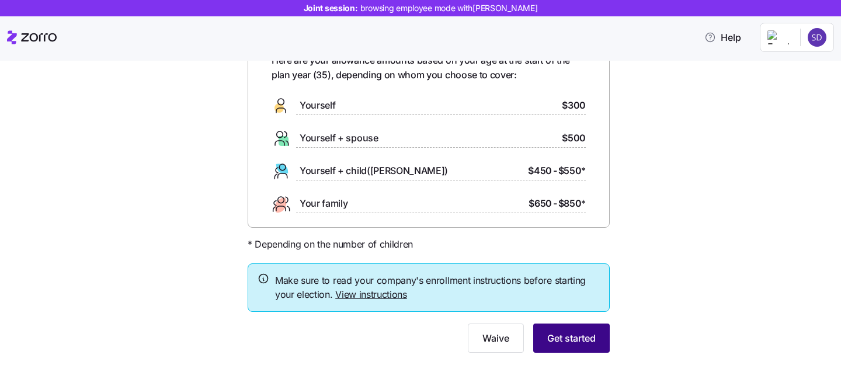
click at [588, 339] on span "Get started" at bounding box center [572, 338] width 48 height 14
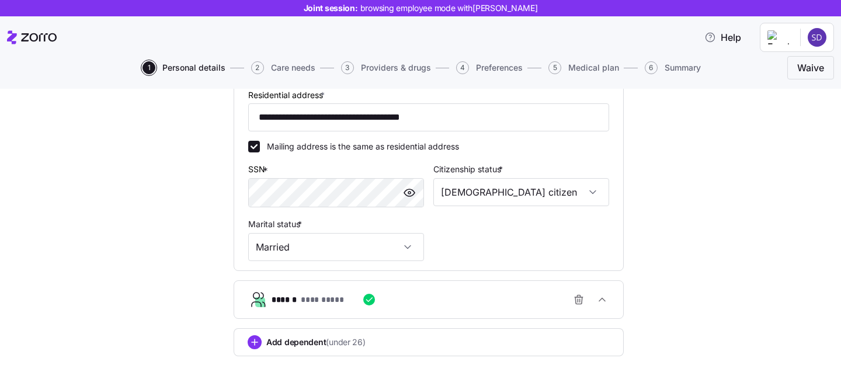
scroll to position [414, 0]
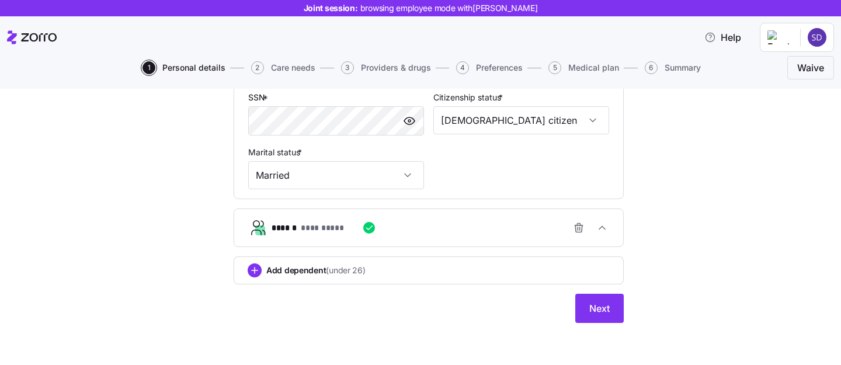
click at [472, 275] on div "Add dependent (under 26)" at bounding box center [429, 271] width 362 height 14
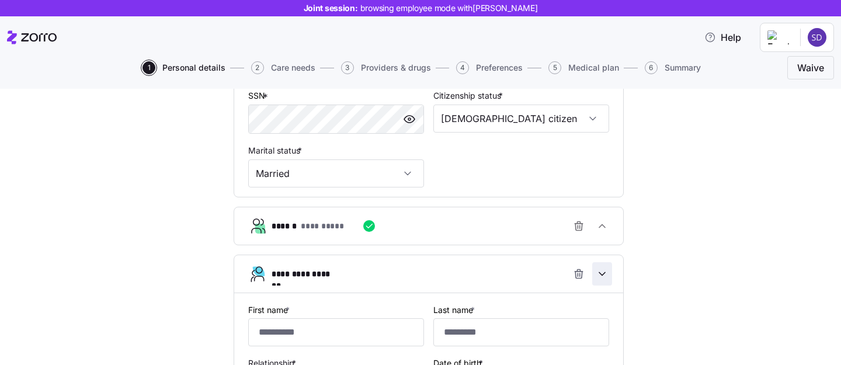
click at [597, 277] on icon "button" at bounding box center [603, 274] width 12 height 12
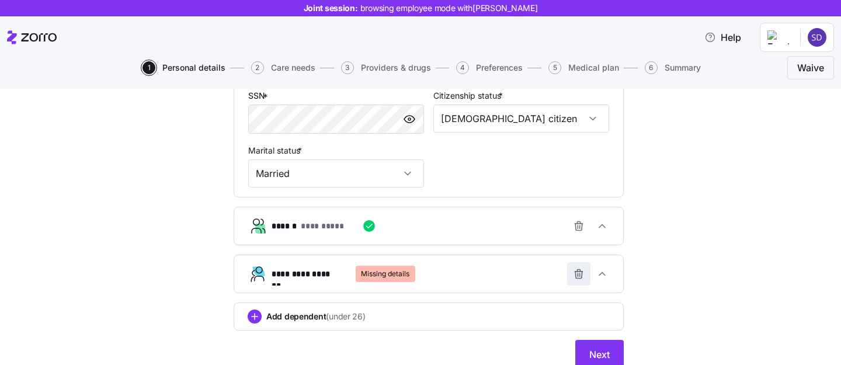
click at [577, 279] on icon "button" at bounding box center [579, 275] width 7 height 7
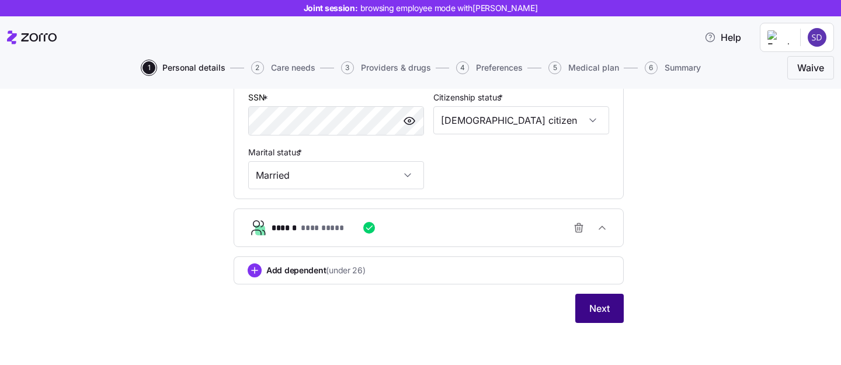
click at [595, 304] on span "Next" at bounding box center [600, 309] width 20 height 14
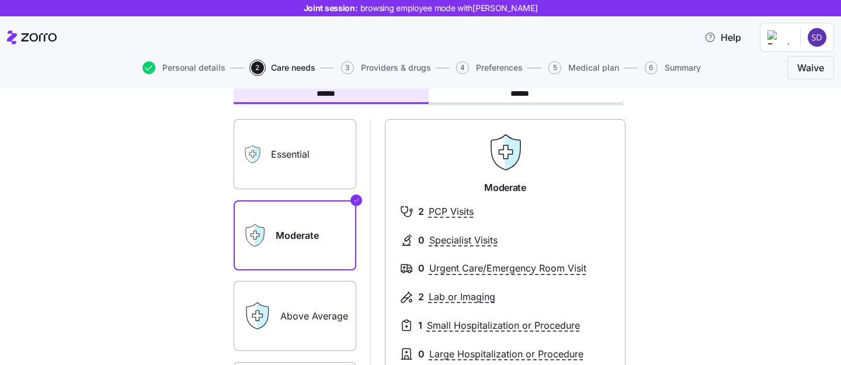
scroll to position [72, 0]
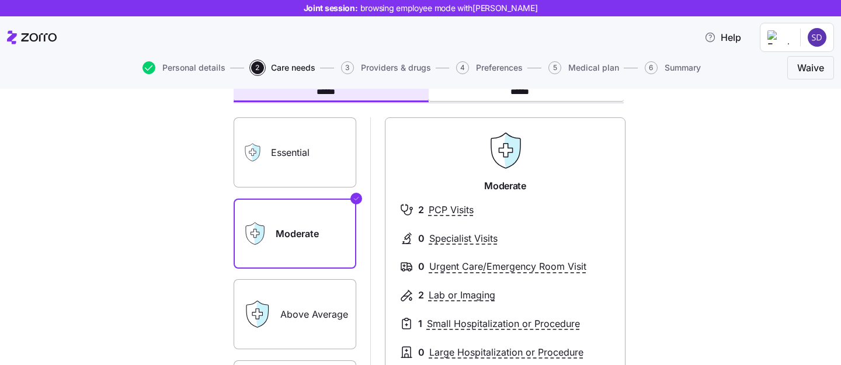
click at [308, 163] on label "Essential" at bounding box center [295, 152] width 123 height 70
click at [0, 0] on input "Essential" at bounding box center [0, 0] width 0 height 0
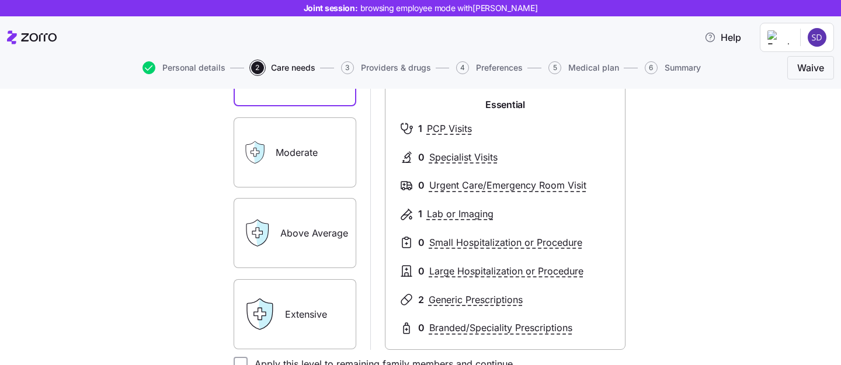
scroll to position [154, 0]
click at [304, 313] on label "Extensive" at bounding box center [295, 314] width 123 height 70
click at [0, 0] on input "Extensive" at bounding box center [0, 0] width 0 height 0
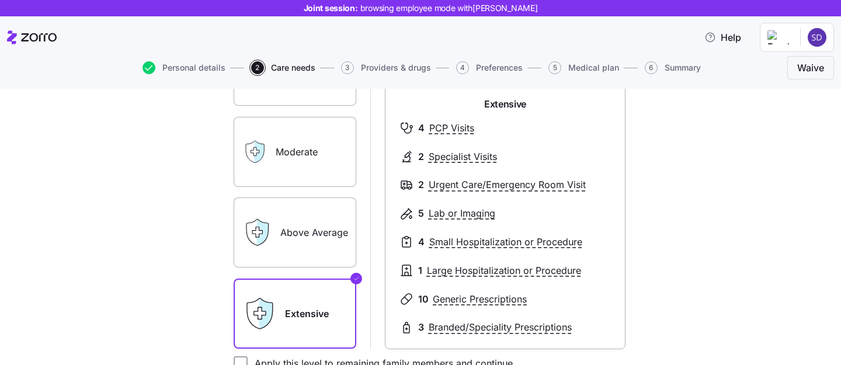
click at [265, 168] on div "Moderate" at bounding box center [295, 152] width 123 height 70
click at [336, 158] on label "Moderate" at bounding box center [295, 152] width 123 height 70
click at [0, 0] on input "Moderate" at bounding box center [0, 0] width 0 height 0
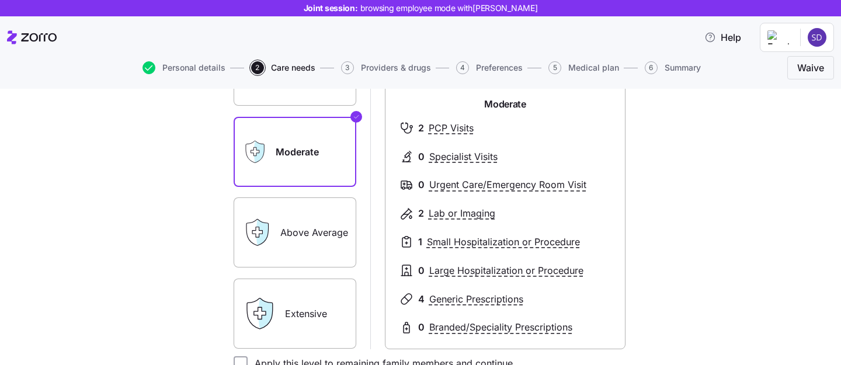
scroll to position [271, 0]
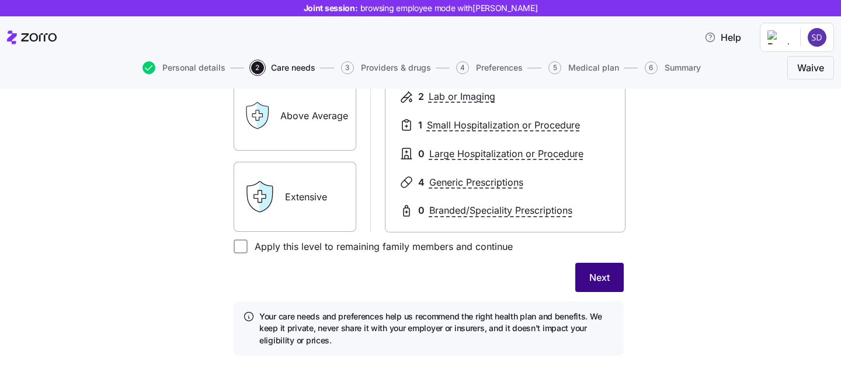
click at [606, 276] on span "Next" at bounding box center [600, 278] width 20 height 14
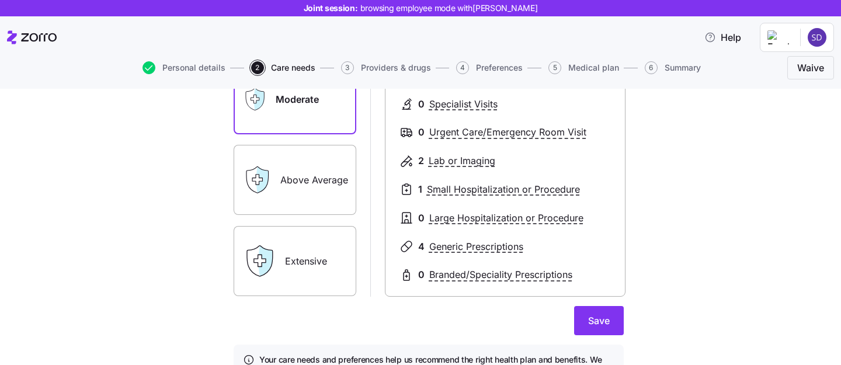
scroll to position [214, 0]
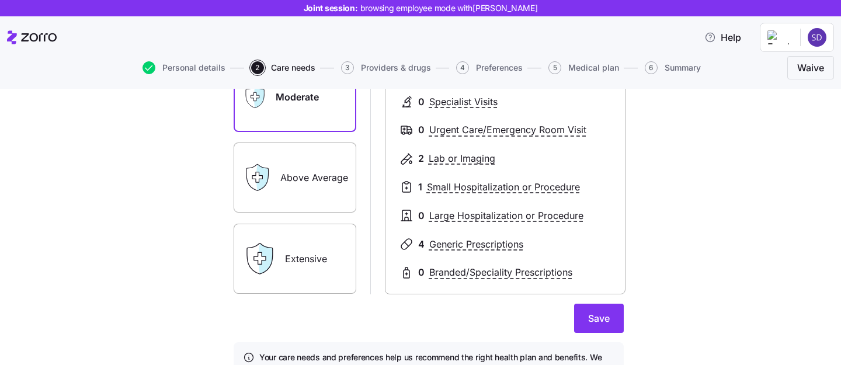
click at [320, 174] on label "Above Average" at bounding box center [295, 178] width 123 height 70
click at [0, 0] on input "Above Average" at bounding box center [0, 0] width 0 height 0
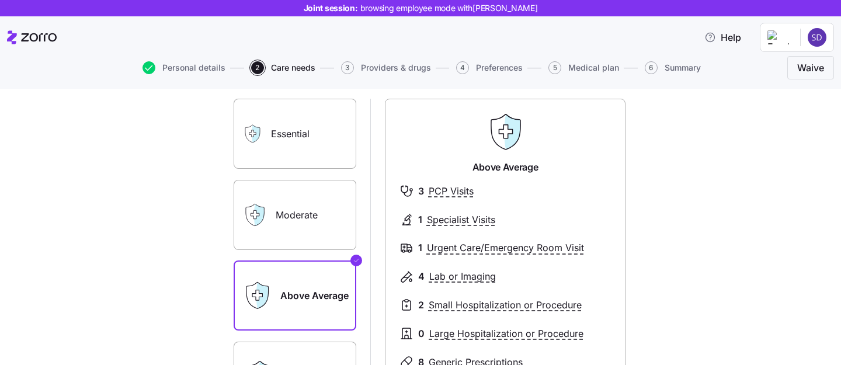
click at [311, 149] on label "Essential" at bounding box center [295, 134] width 123 height 70
click at [0, 0] on input "Essential" at bounding box center [0, 0] width 0 height 0
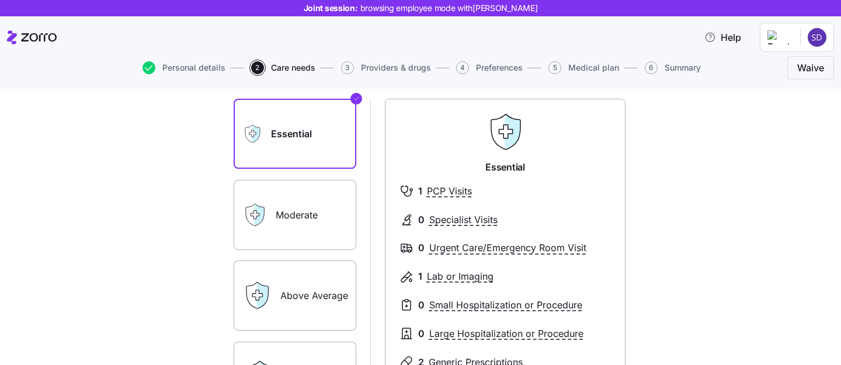
scroll to position [268, 0]
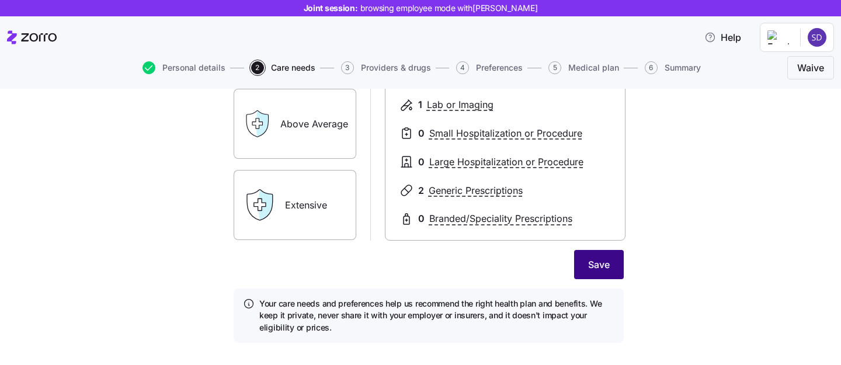
click at [604, 265] on span "Save" at bounding box center [599, 265] width 22 height 14
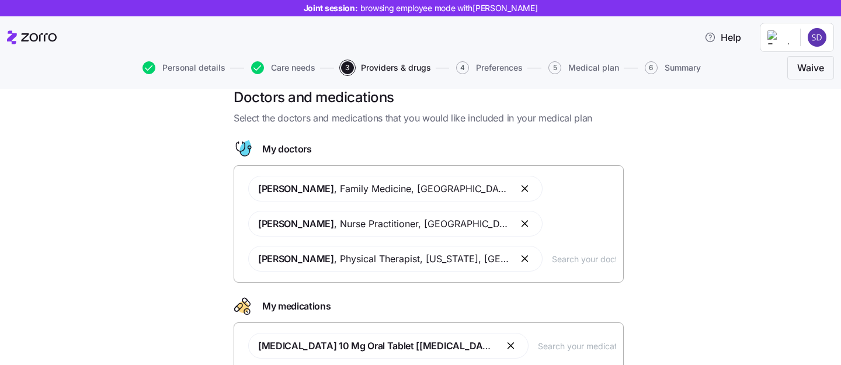
scroll to position [56, 0]
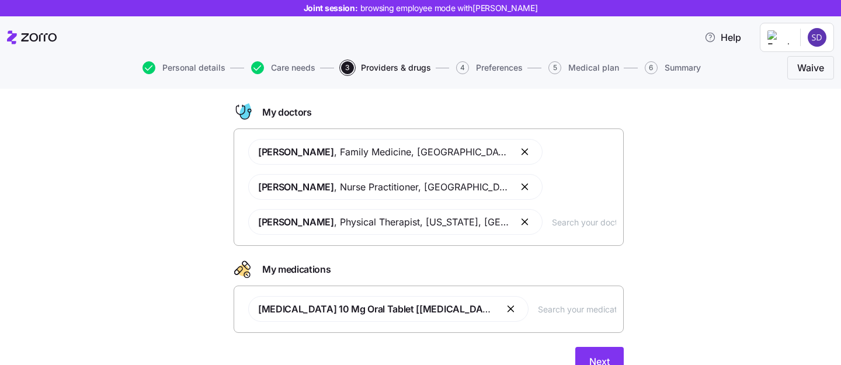
click at [552, 222] on input "text" at bounding box center [584, 222] width 64 height 13
type input "smith"
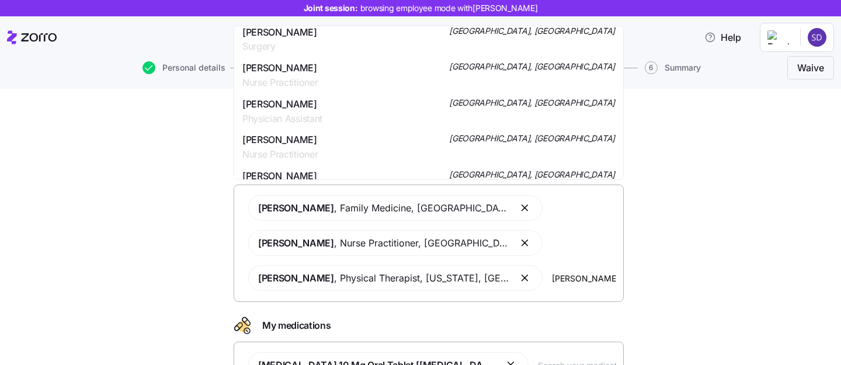
scroll to position [251, 0]
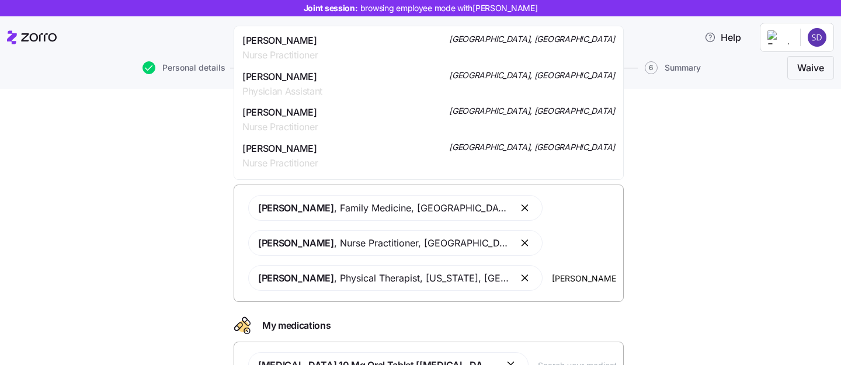
click at [474, 158] on div "Clover Smith Nurse Practitioner Brooklyn, NY" at bounding box center [428, 155] width 373 height 29
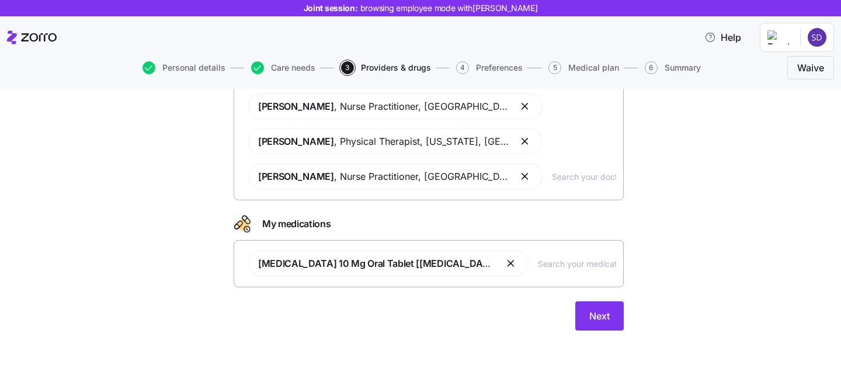
scroll to position [144, 0]
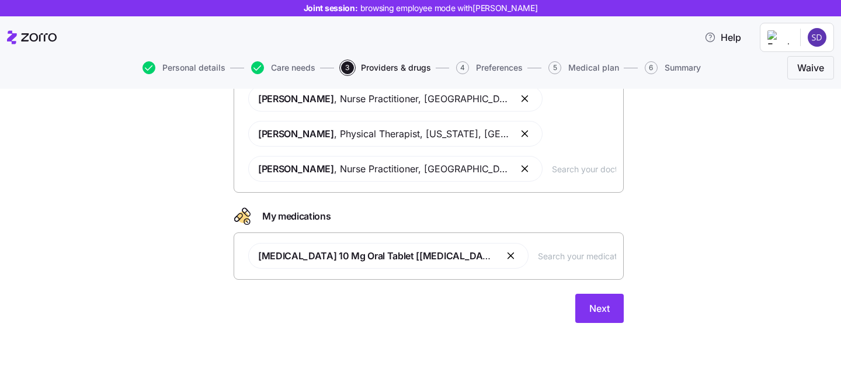
click at [521, 262] on div "Atorvastatin 10 Mg Oral Tablet [lipitor]" at bounding box center [428, 256] width 375 height 40
click at [599, 310] on span "Next" at bounding box center [600, 309] width 20 height 14
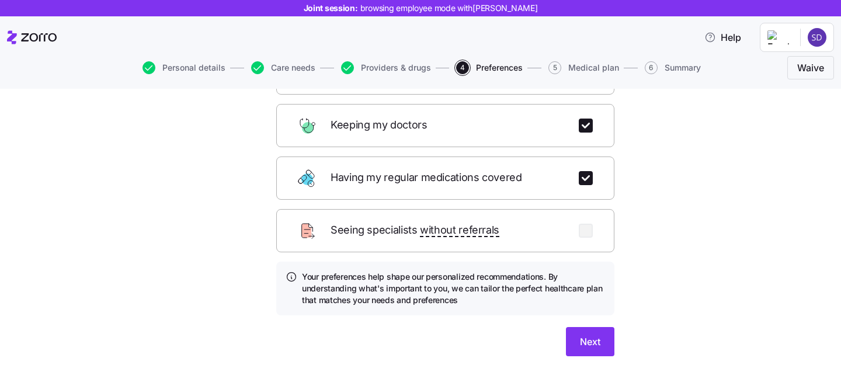
scroll to position [182, 0]
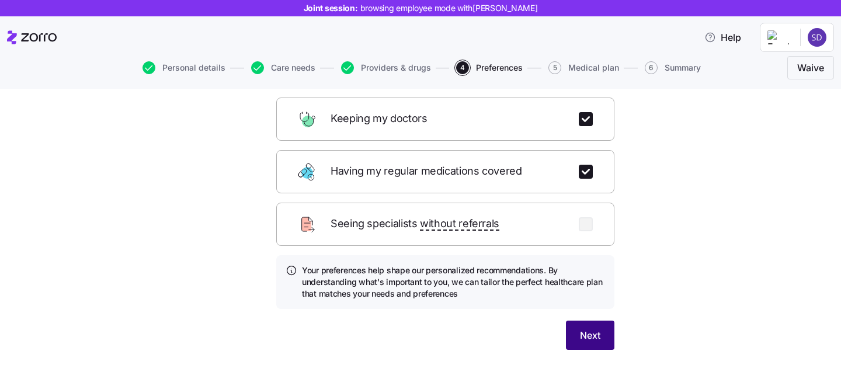
click at [593, 328] on span "Next" at bounding box center [590, 335] width 20 height 14
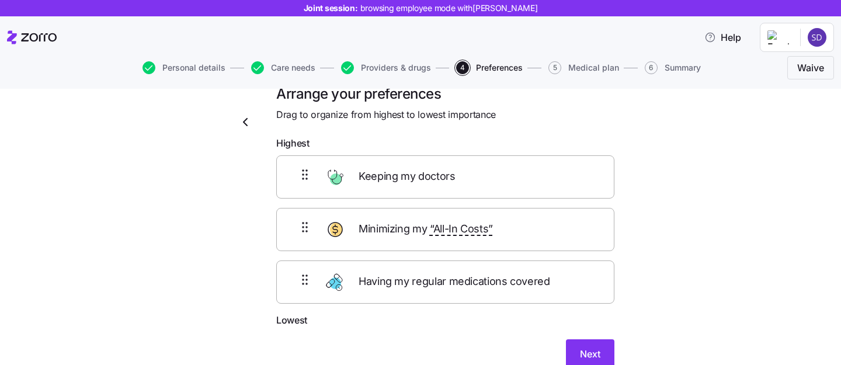
scroll to position [21, 0]
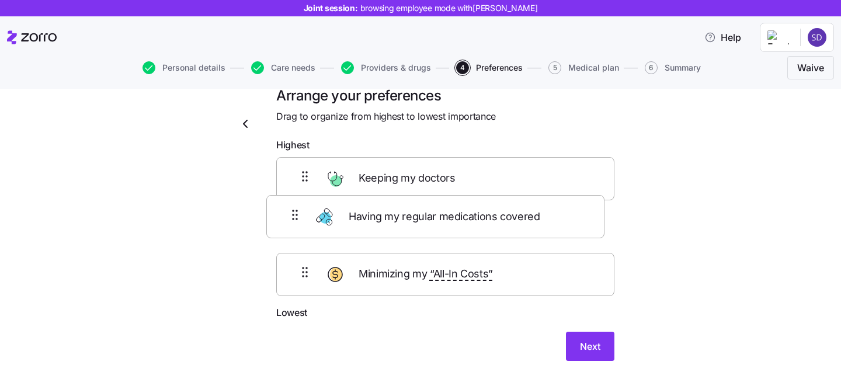
drag, startPoint x: 455, startPoint y: 279, endPoint x: 446, endPoint y: 210, distance: 69.6
click at [446, 210] on div "Keeping my doctors Minimizing my “All-In Costs” Having my regular medications c…" at bounding box center [445, 231] width 338 height 148
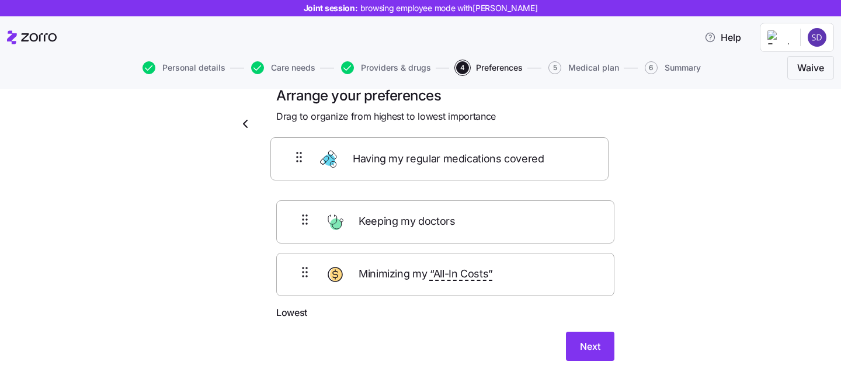
drag, startPoint x: 413, startPoint y: 241, endPoint x: 407, endPoint y: 168, distance: 73.3
click at [407, 168] on div "Keeping my doctors Having my regular medications covered Minimizing my “All-In …" at bounding box center [445, 231] width 338 height 148
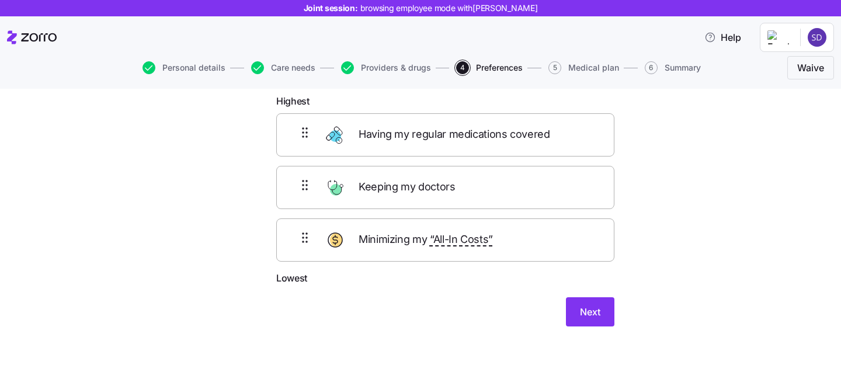
scroll to position [64, 0]
click at [586, 311] on span "Next" at bounding box center [590, 313] width 20 height 14
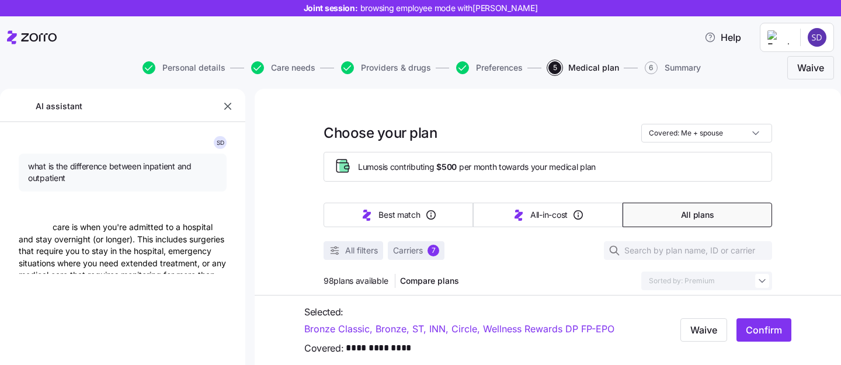
type textarea "x"
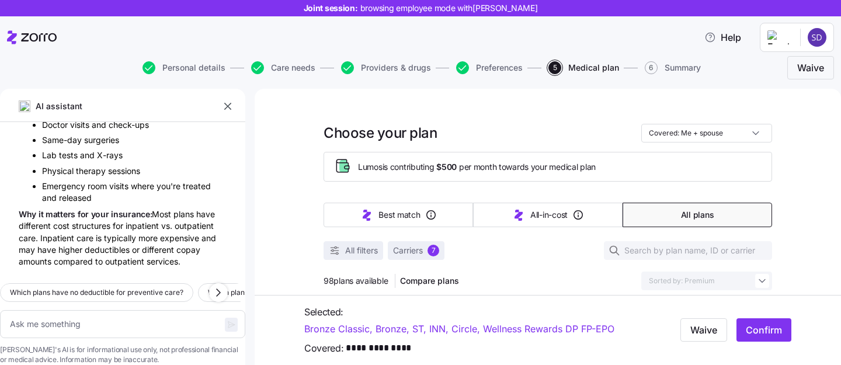
scroll to position [2920, 0]
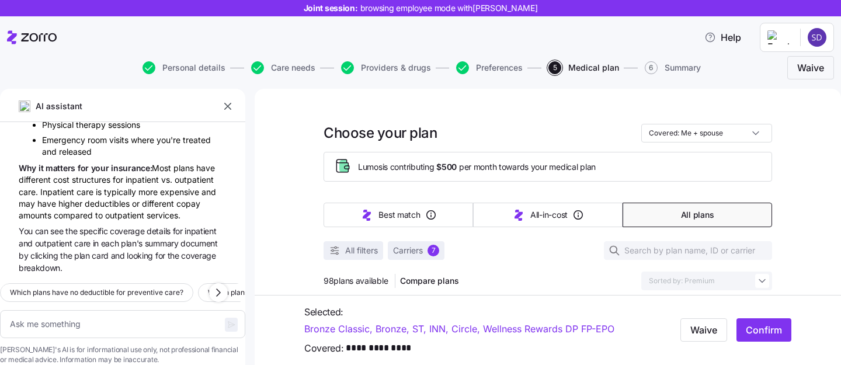
click at [226, 106] on icon "button" at bounding box center [228, 107] width 12 height 12
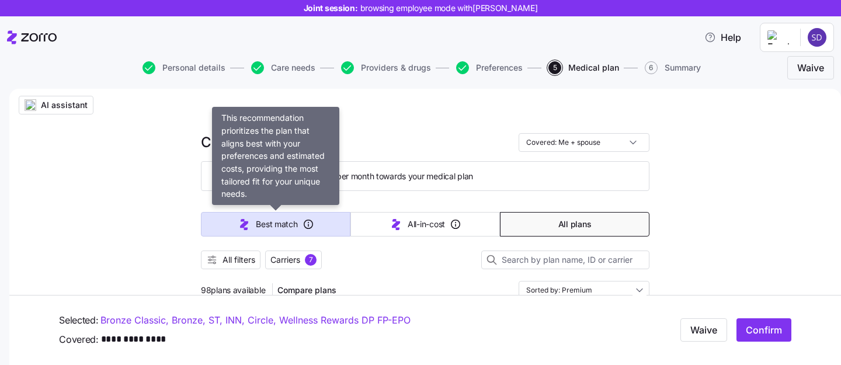
click at [264, 229] on span "Best match" at bounding box center [276, 225] width 41 height 12
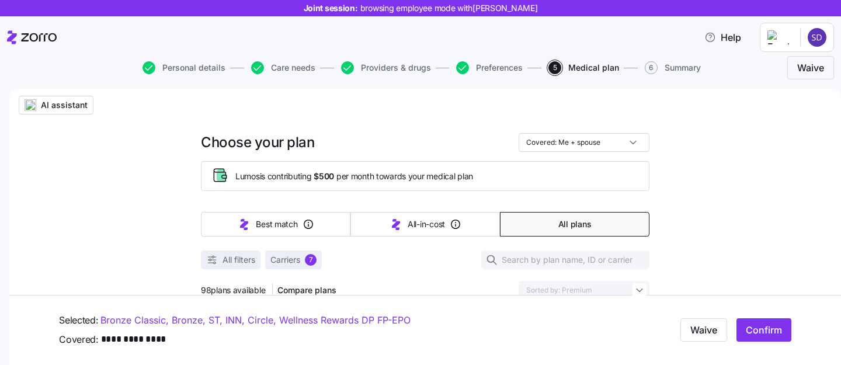
type input "Sorted by: Best match"
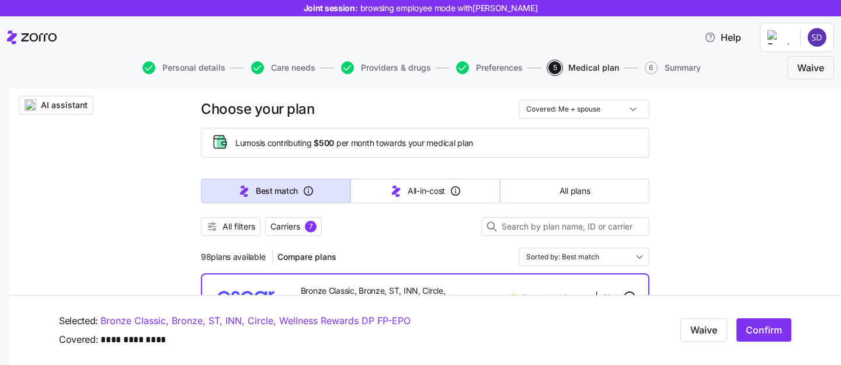
scroll to position [36, 0]
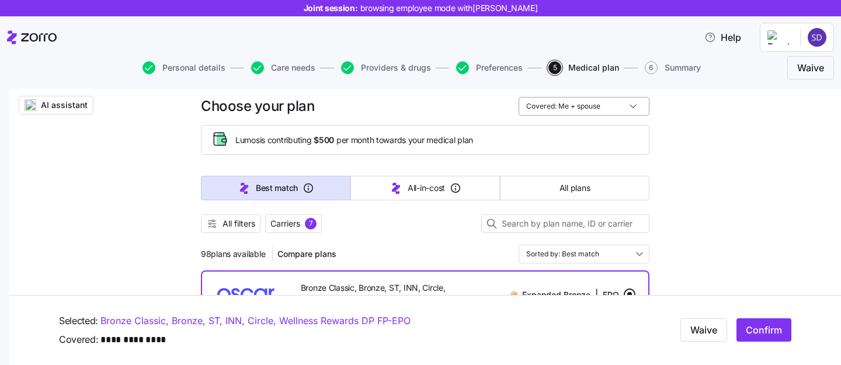
click at [573, 108] on input "Covered: Me + spouse" at bounding box center [584, 106] width 131 height 19
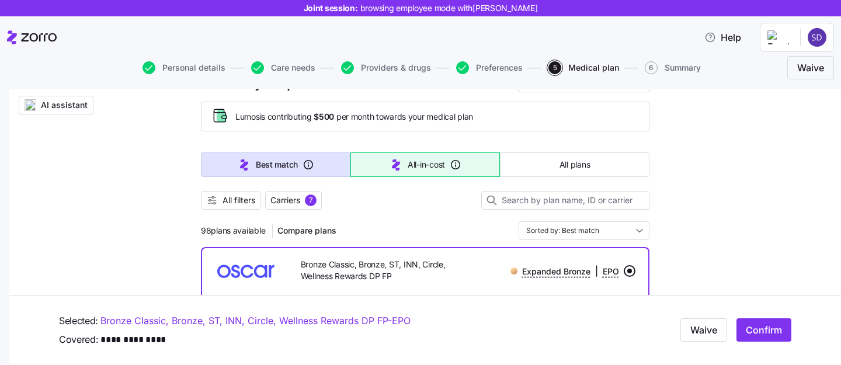
scroll to position [88, 0]
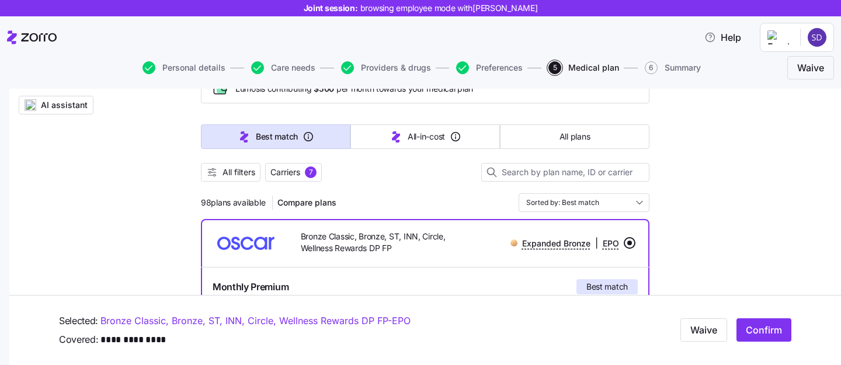
drag, startPoint x: 199, startPoint y: 202, endPoint x: 258, endPoint y: 207, distance: 58.6
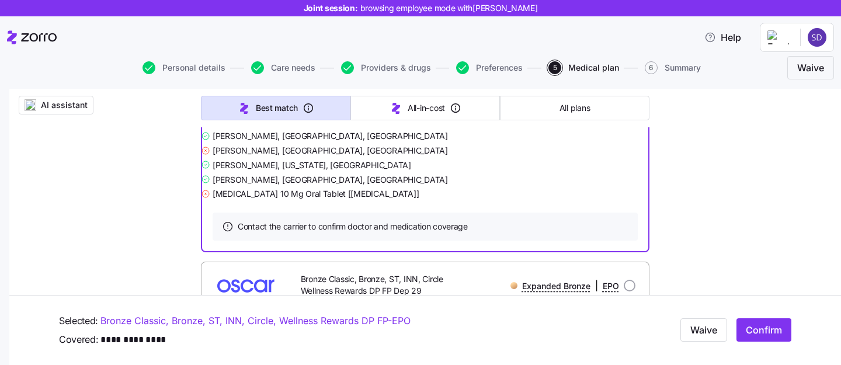
scroll to position [463, 0]
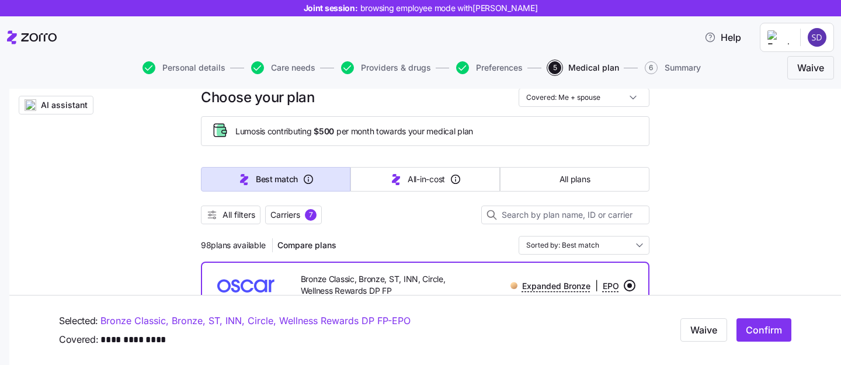
scroll to position [46, 0]
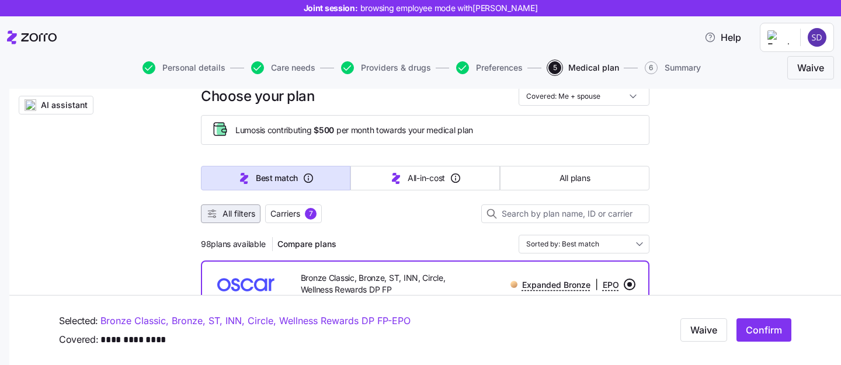
click at [234, 217] on span "All filters" at bounding box center [239, 214] width 33 height 12
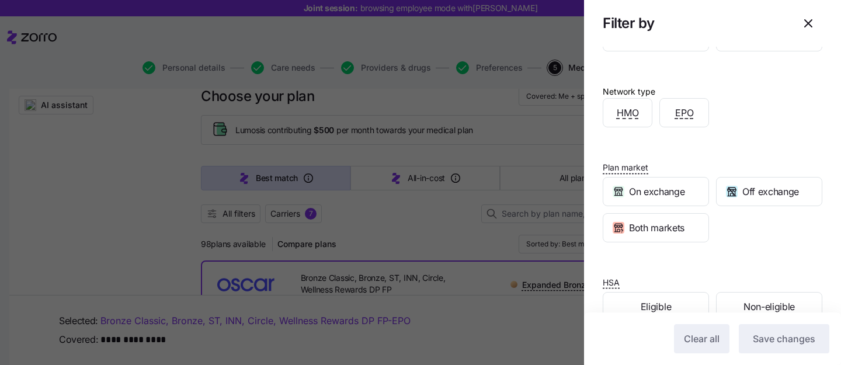
scroll to position [300, 0]
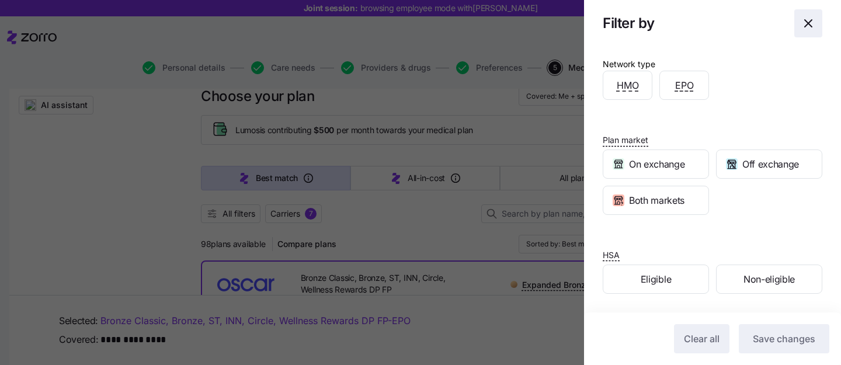
click at [811, 29] on icon "button" at bounding box center [809, 23] width 14 height 14
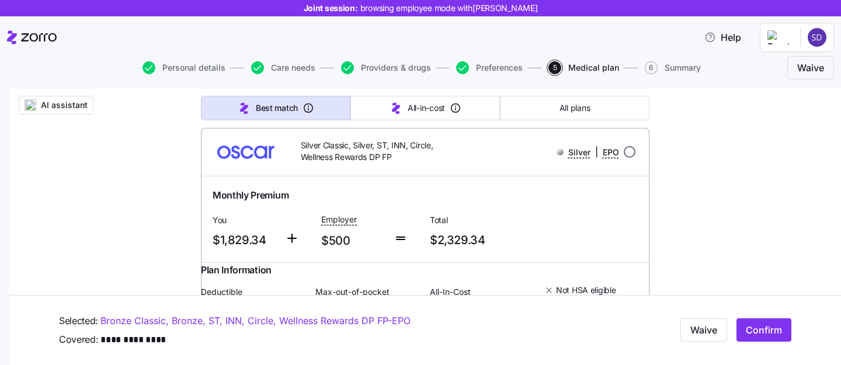
click at [626, 158] on input "radio" at bounding box center [630, 152] width 12 height 12
radio input "true"
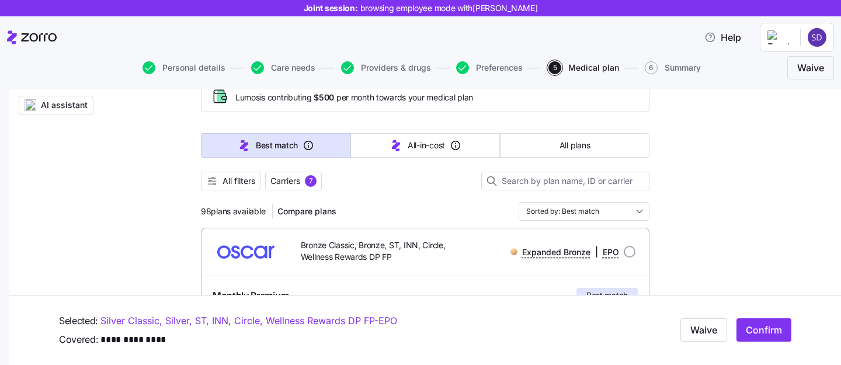
scroll to position [0, 0]
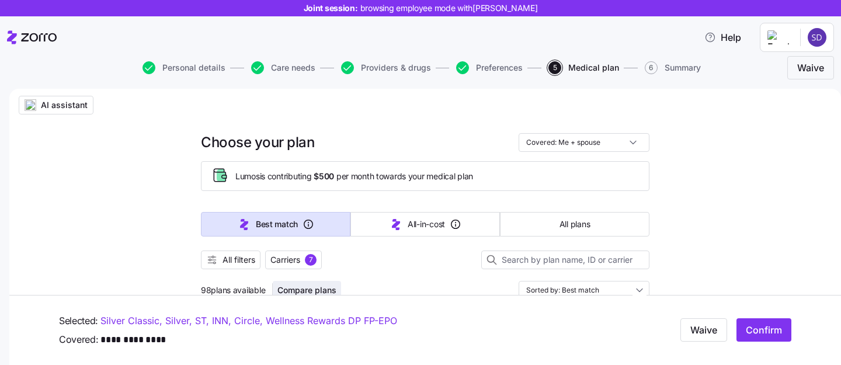
click at [321, 289] on span "Compare plans" at bounding box center [307, 291] width 59 height 12
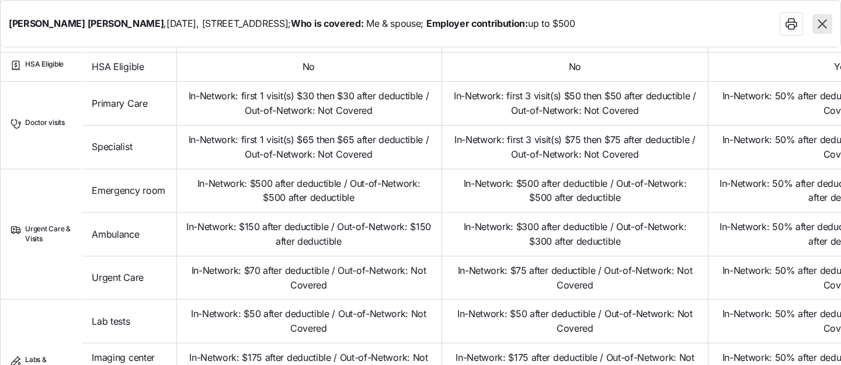
scroll to position [529, 0]
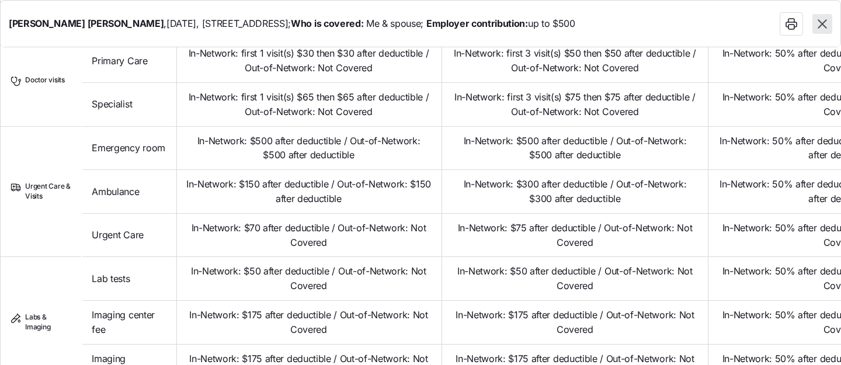
click at [831, 18] on button "button" at bounding box center [823, 24] width 20 height 20
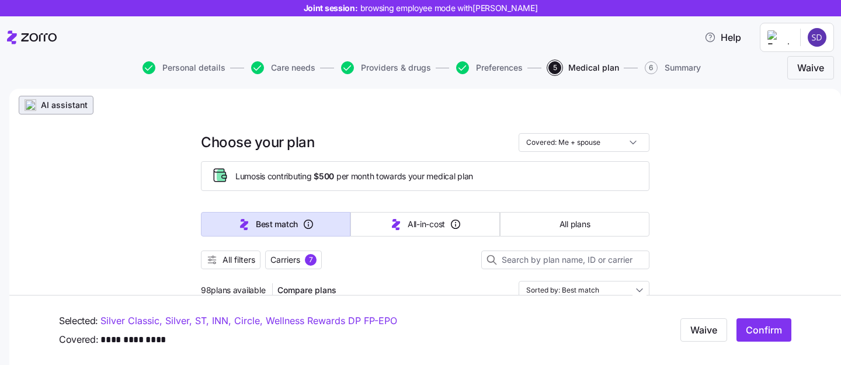
click at [43, 105] on span "AI assistant" at bounding box center [64, 105] width 47 height 12
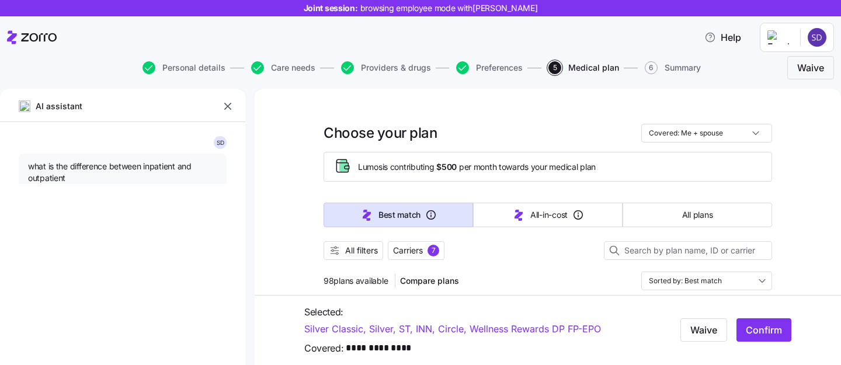
type textarea "x"
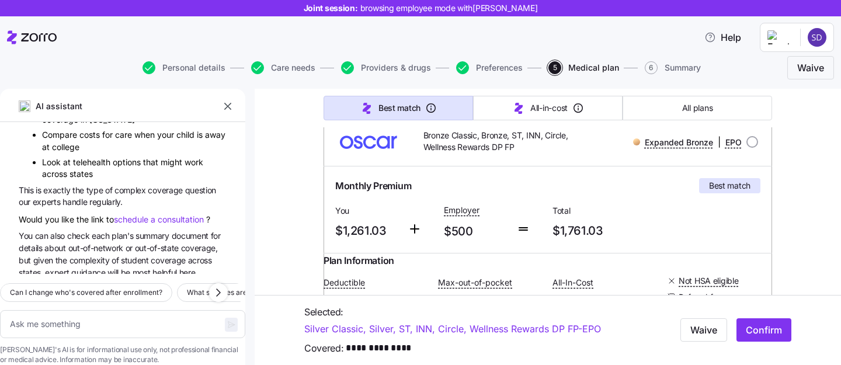
scroll to position [2489, 0]
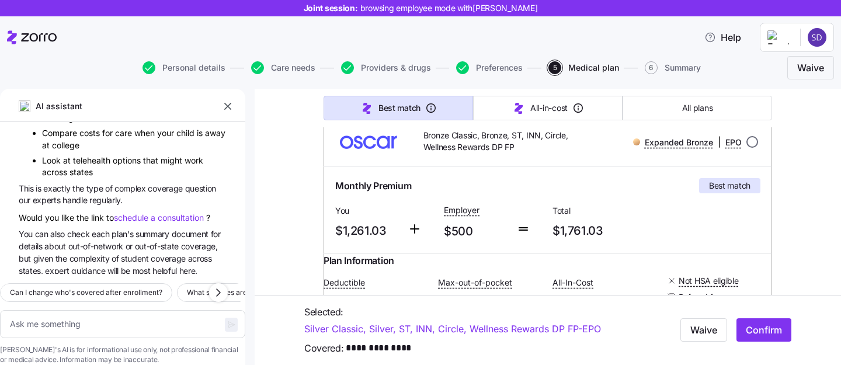
click at [754, 140] on input "radio" at bounding box center [753, 142] width 12 height 12
radio input "true"
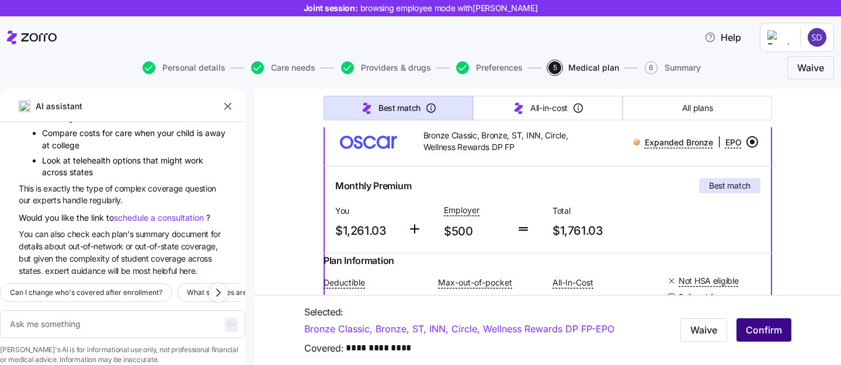
click at [762, 333] on span "Confirm" at bounding box center [764, 330] width 36 height 14
type textarea "x"
